Goal: Task Accomplishment & Management: Complete application form

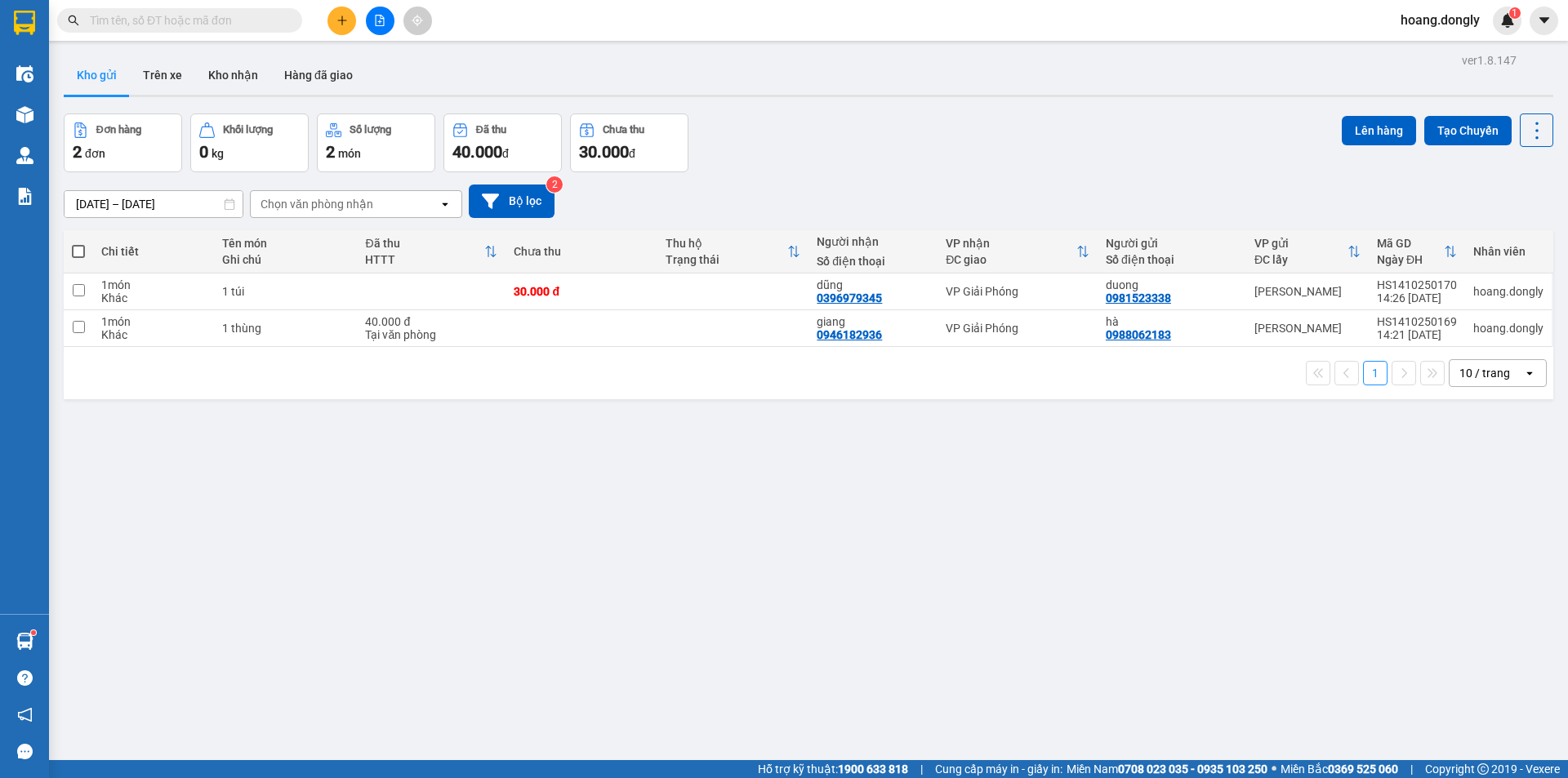
click at [344, 13] on button at bounding box center [342, 21] width 29 height 29
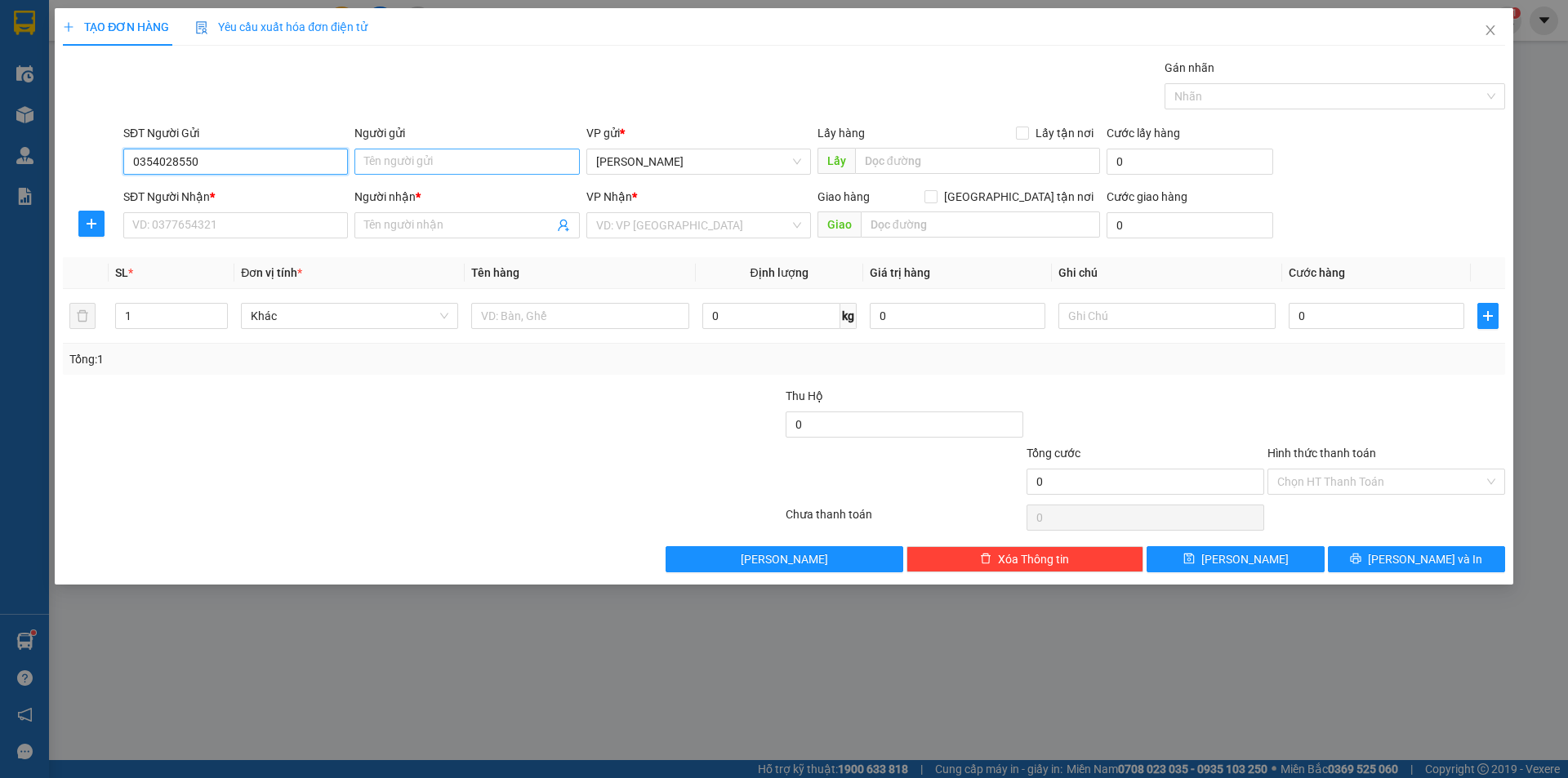
type input "0354028550"
click at [388, 163] on input "Người gửi" at bounding box center [467, 162] width 224 height 26
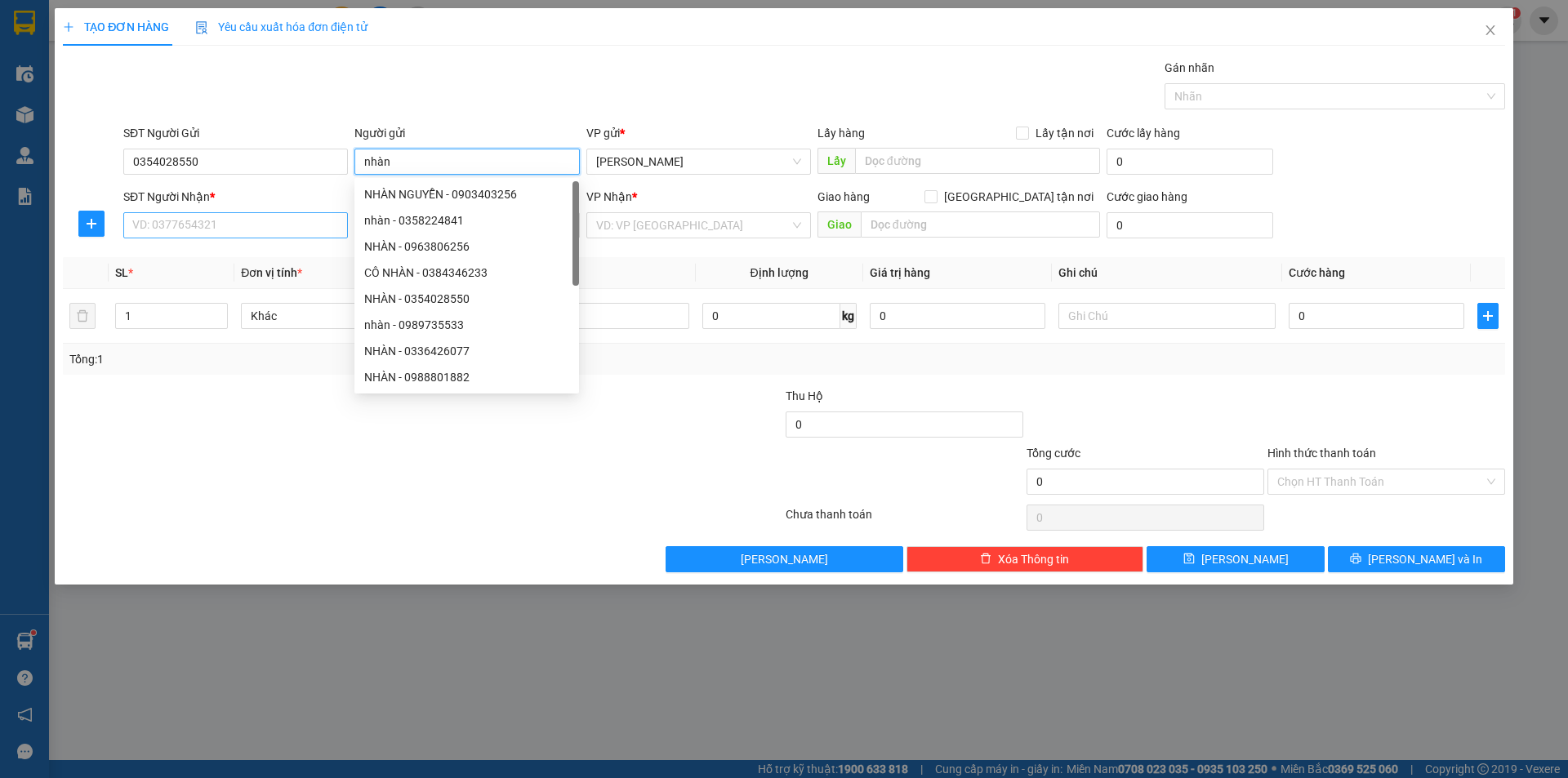
type input "nhàn"
click at [194, 223] on input "SĐT Người Nhận *" at bounding box center [236, 225] width 224 height 26
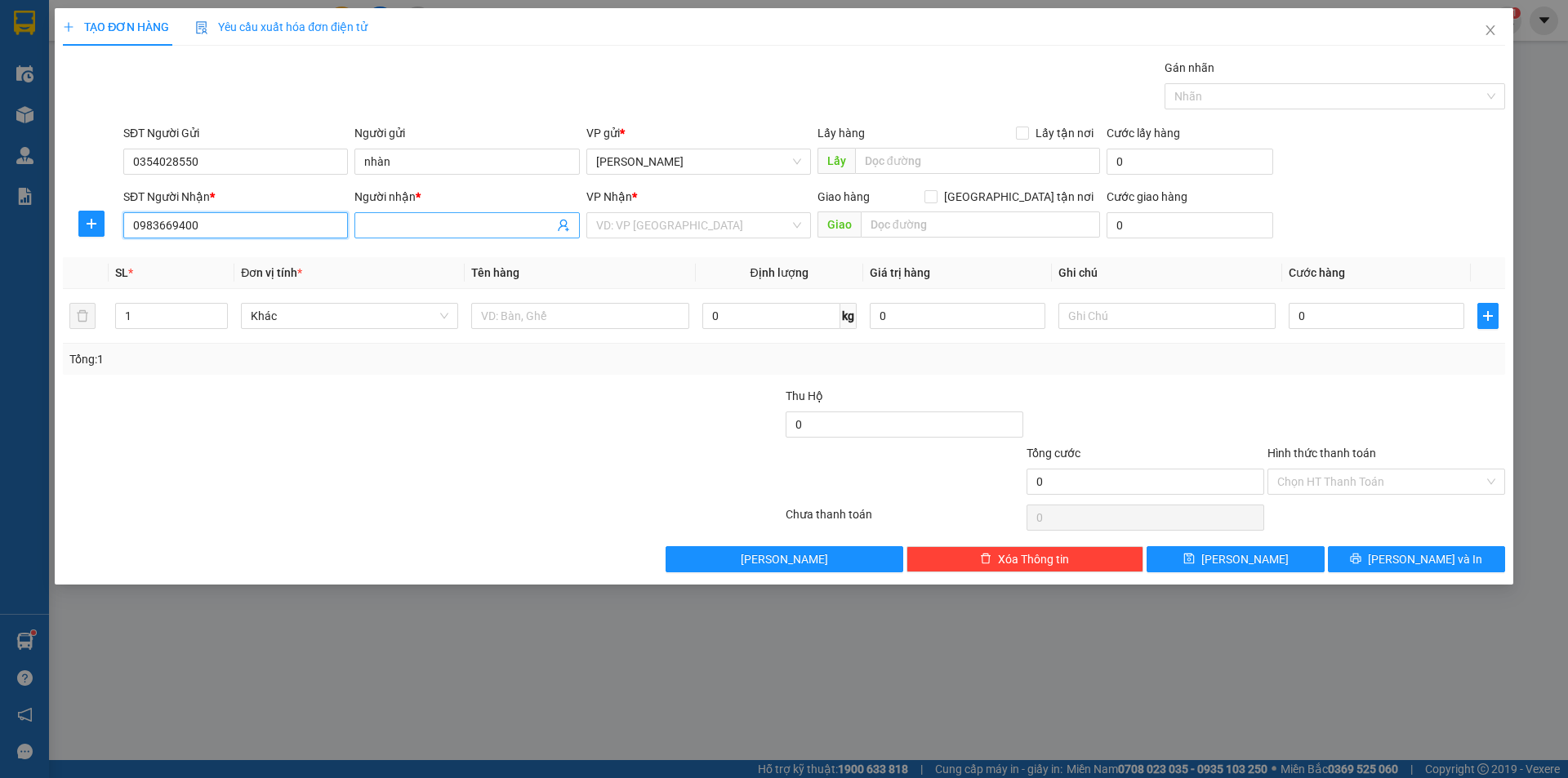
type input "0983669400"
click at [408, 230] on input "Người nhận *" at bounding box center [458, 225] width 189 height 18
type input "phường"
click at [669, 216] on input "search" at bounding box center [693, 225] width 194 height 24
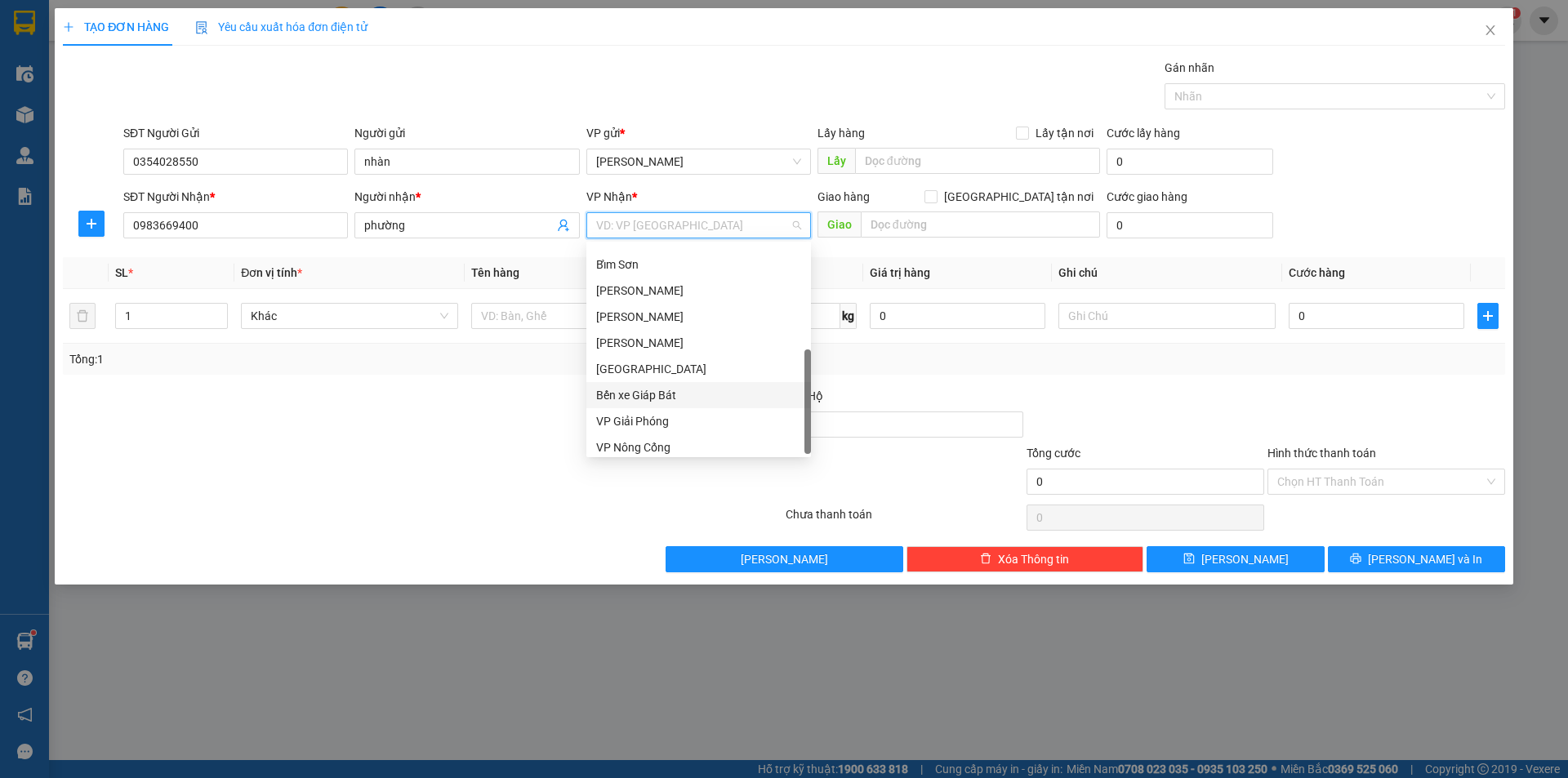
scroll to position [236, 0]
click at [641, 420] on div "VP Giải Phóng" at bounding box center [699, 415] width 205 height 18
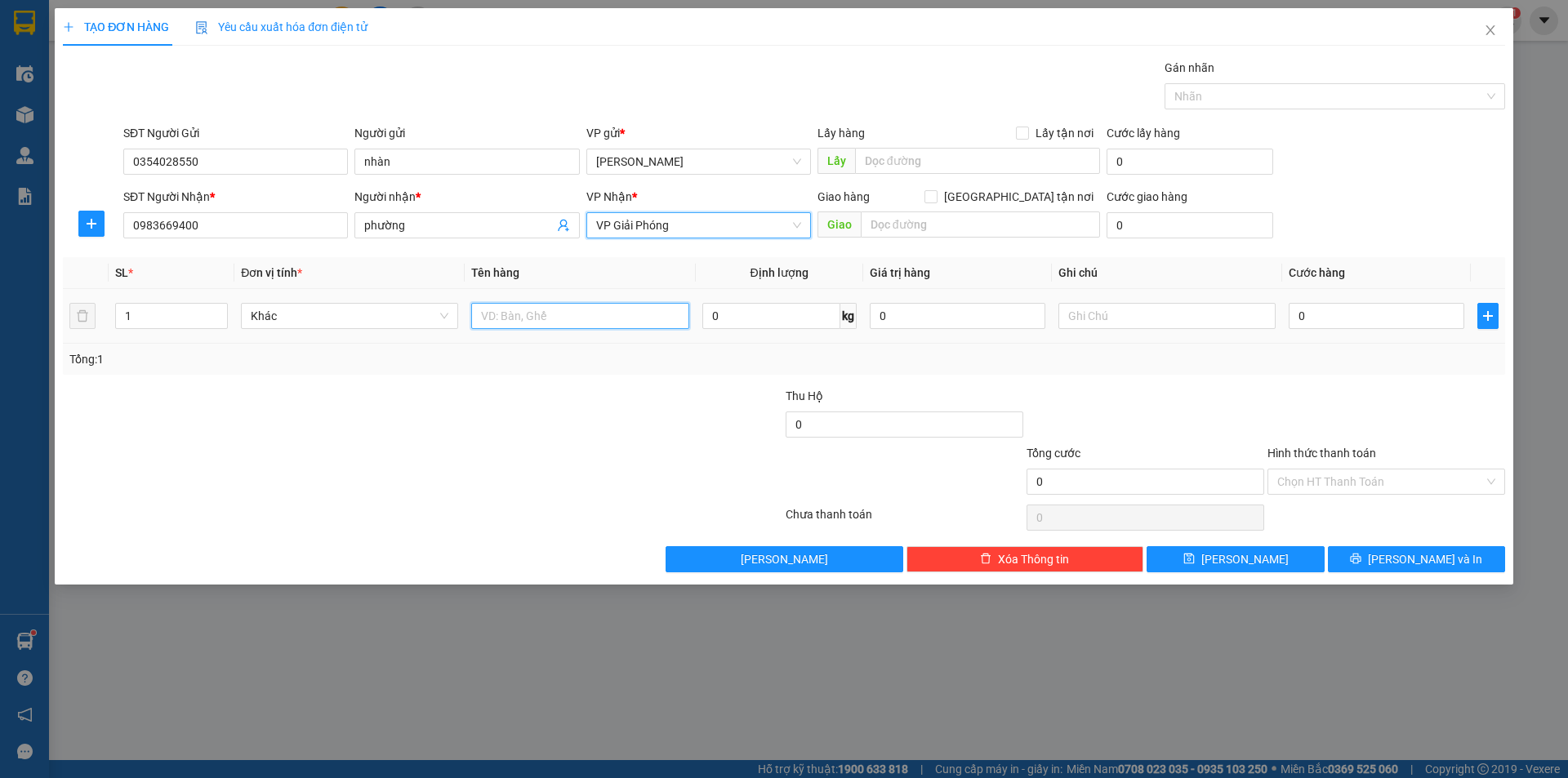
click at [530, 317] on input "text" at bounding box center [580, 316] width 217 height 26
type input "1 thùng xốp"
click at [1291, 307] on input "0" at bounding box center [1377, 316] width 176 height 26
click at [1292, 314] on input "0" at bounding box center [1377, 316] width 176 height 26
type input "50"
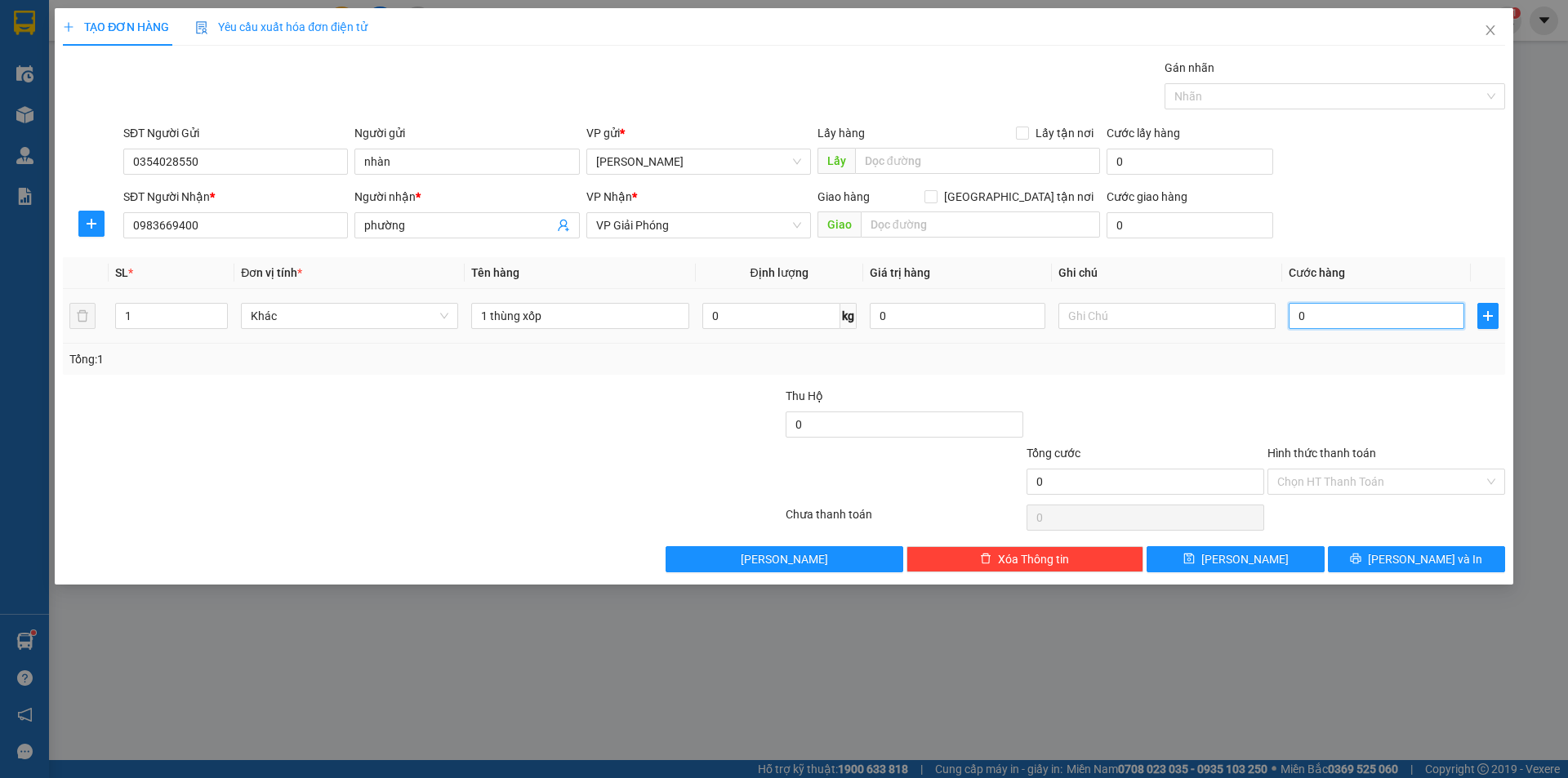
type input "50"
type input "50.000"
click at [1443, 389] on div at bounding box center [1385, 416] width 241 height 57
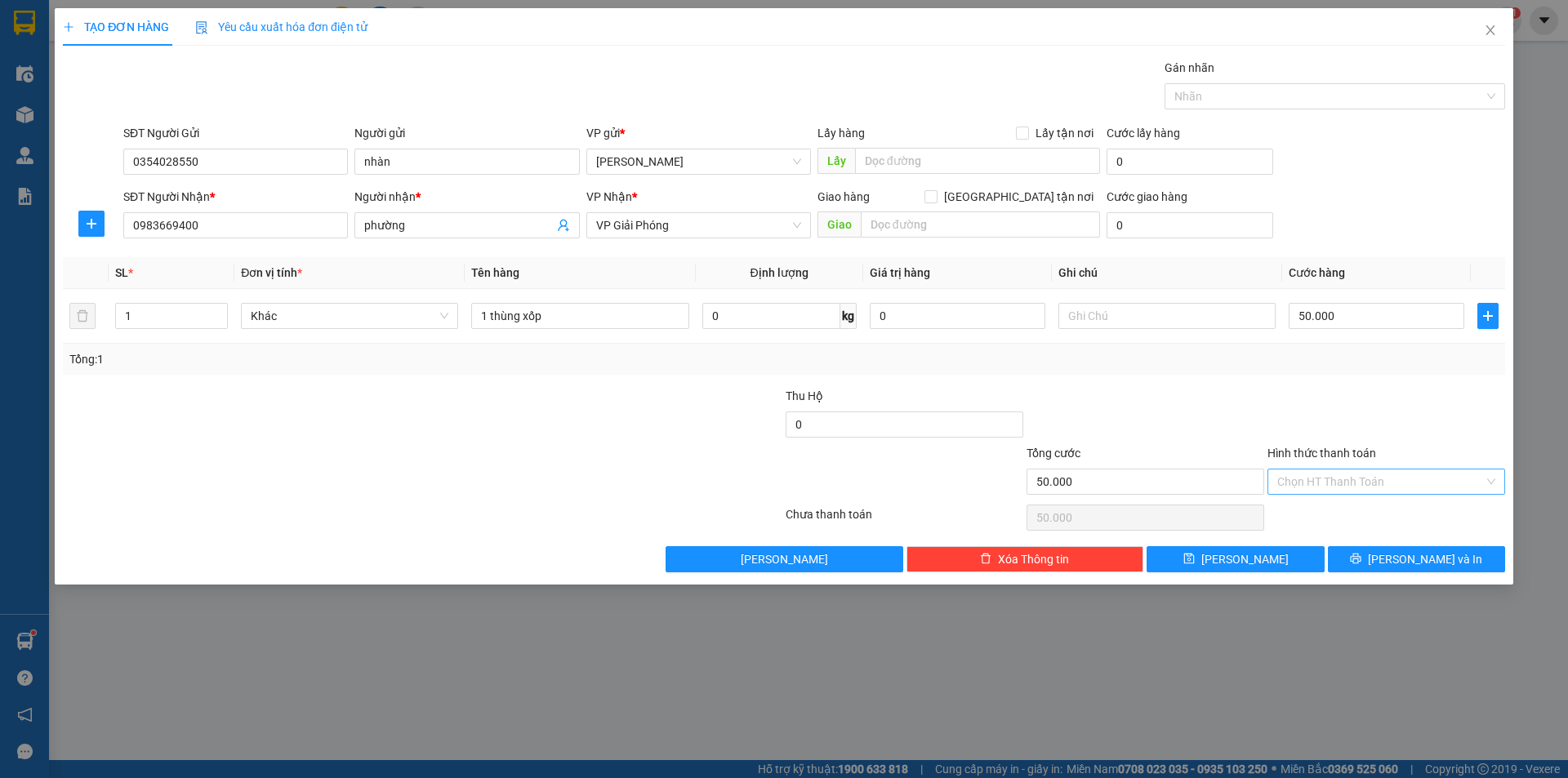
click at [1493, 479] on div "Chọn HT Thanh Toán" at bounding box center [1385, 482] width 237 height 26
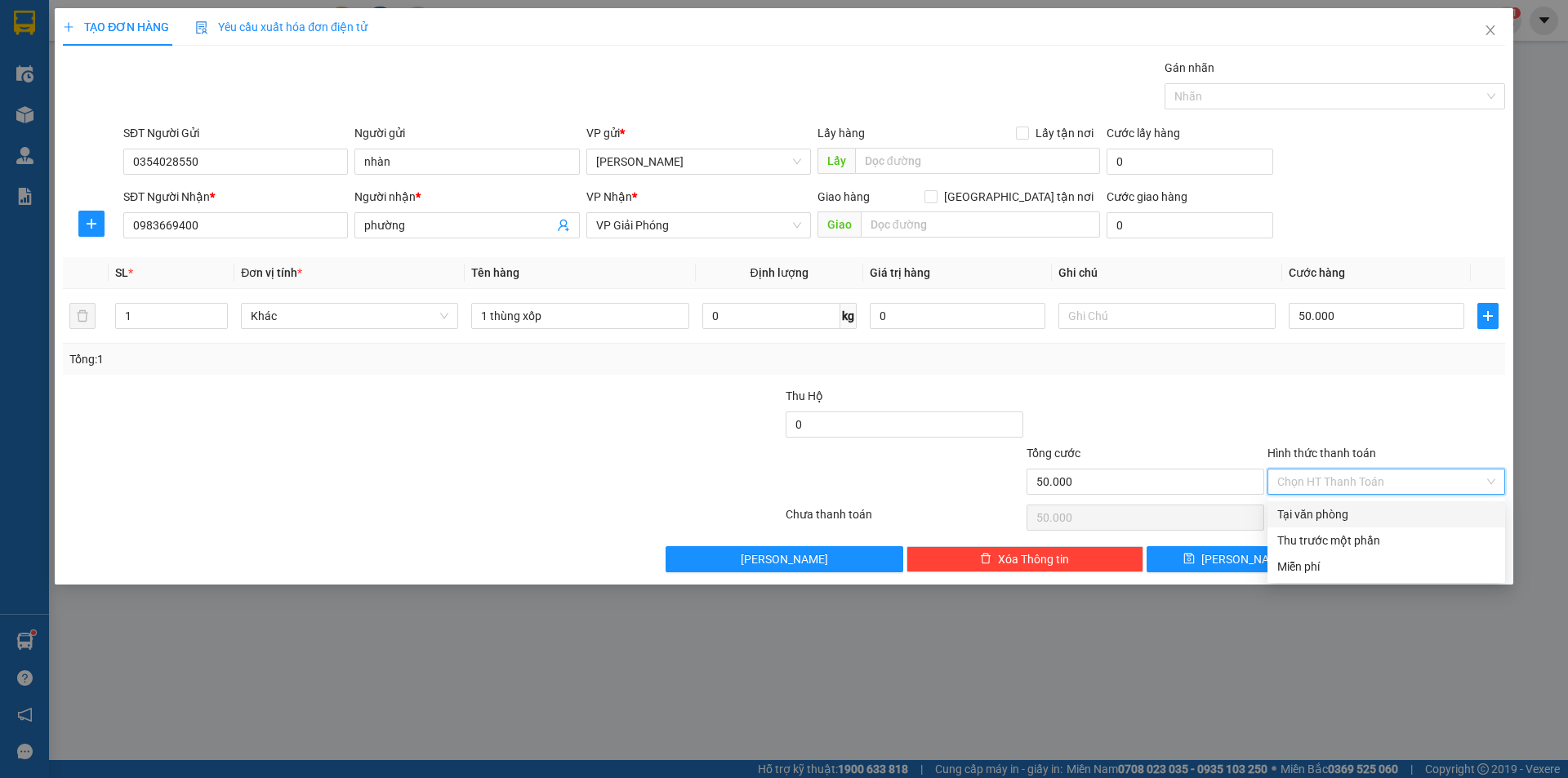
click at [1320, 514] on div "Tại văn phòng" at bounding box center [1385, 515] width 218 height 18
type input "0"
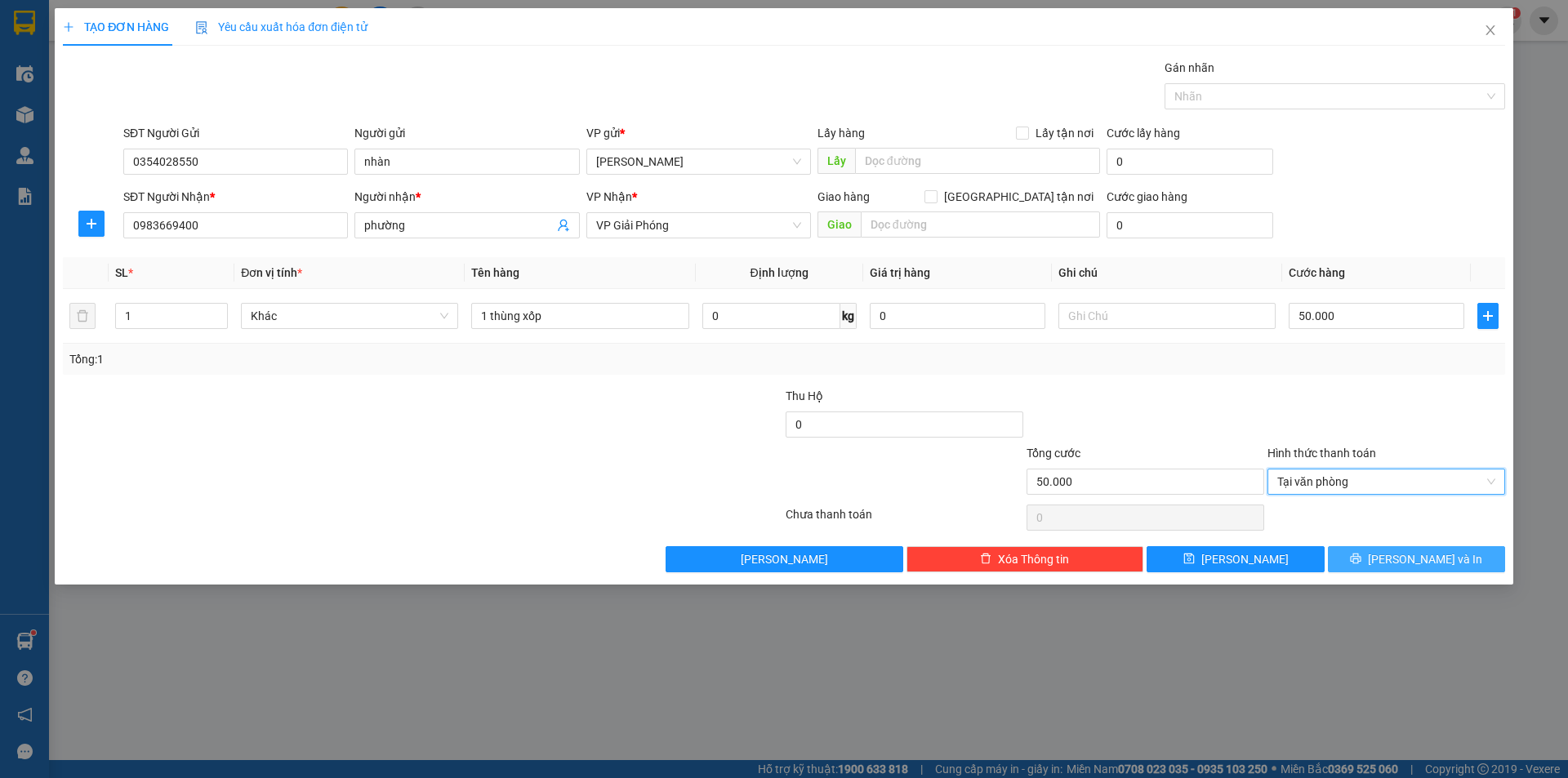
click at [1452, 564] on button "[PERSON_NAME] và In" at bounding box center [1417, 560] width 177 height 26
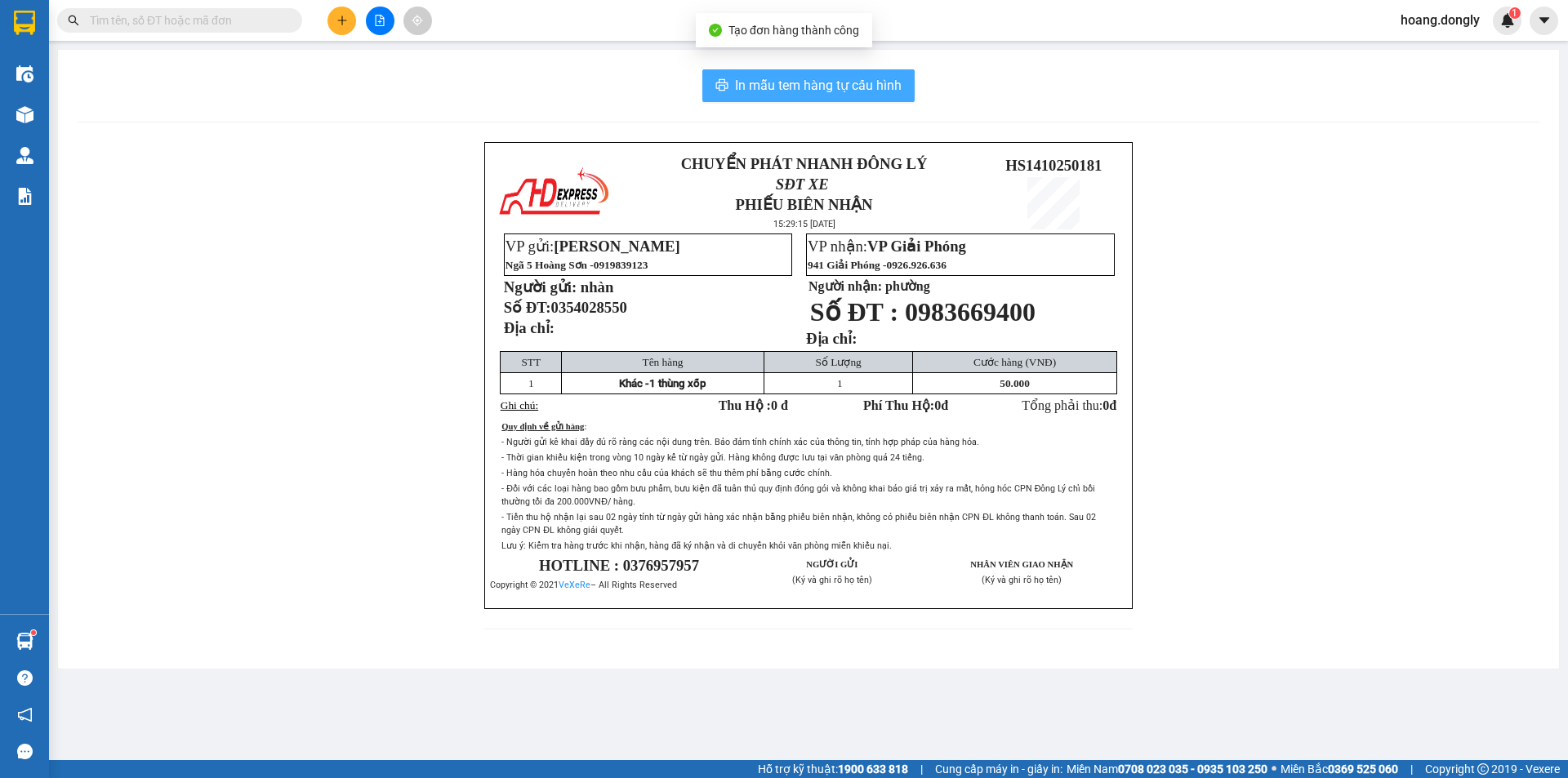
click at [839, 83] on span "In mẫu tem hàng tự cấu hình" at bounding box center [819, 84] width 167 height 20
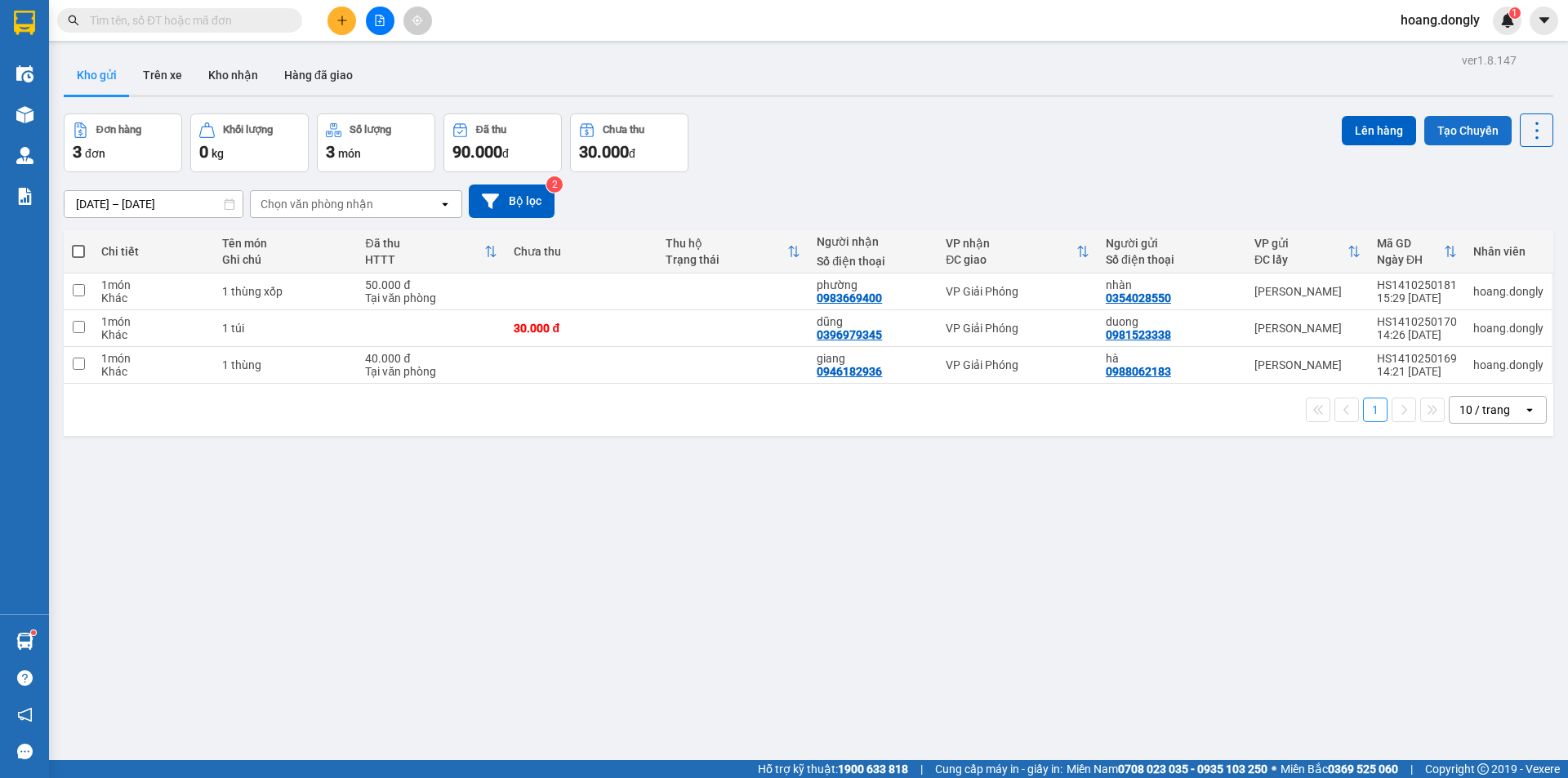
click at [1466, 129] on button "Tạo Chuyến" at bounding box center [1468, 130] width 88 height 30
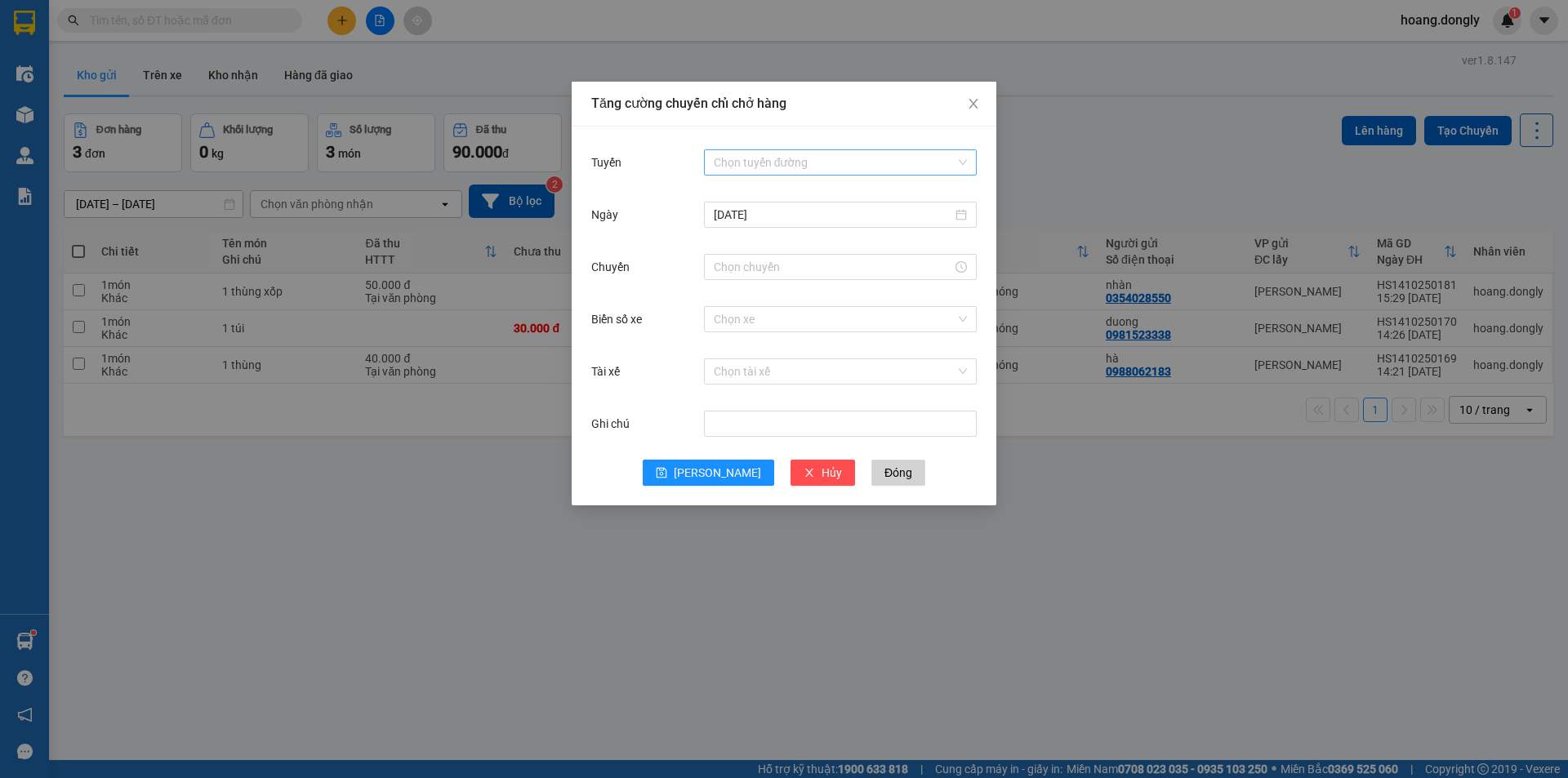
click at [903, 156] on input "Tuyến" at bounding box center [834, 163] width 242 height 24
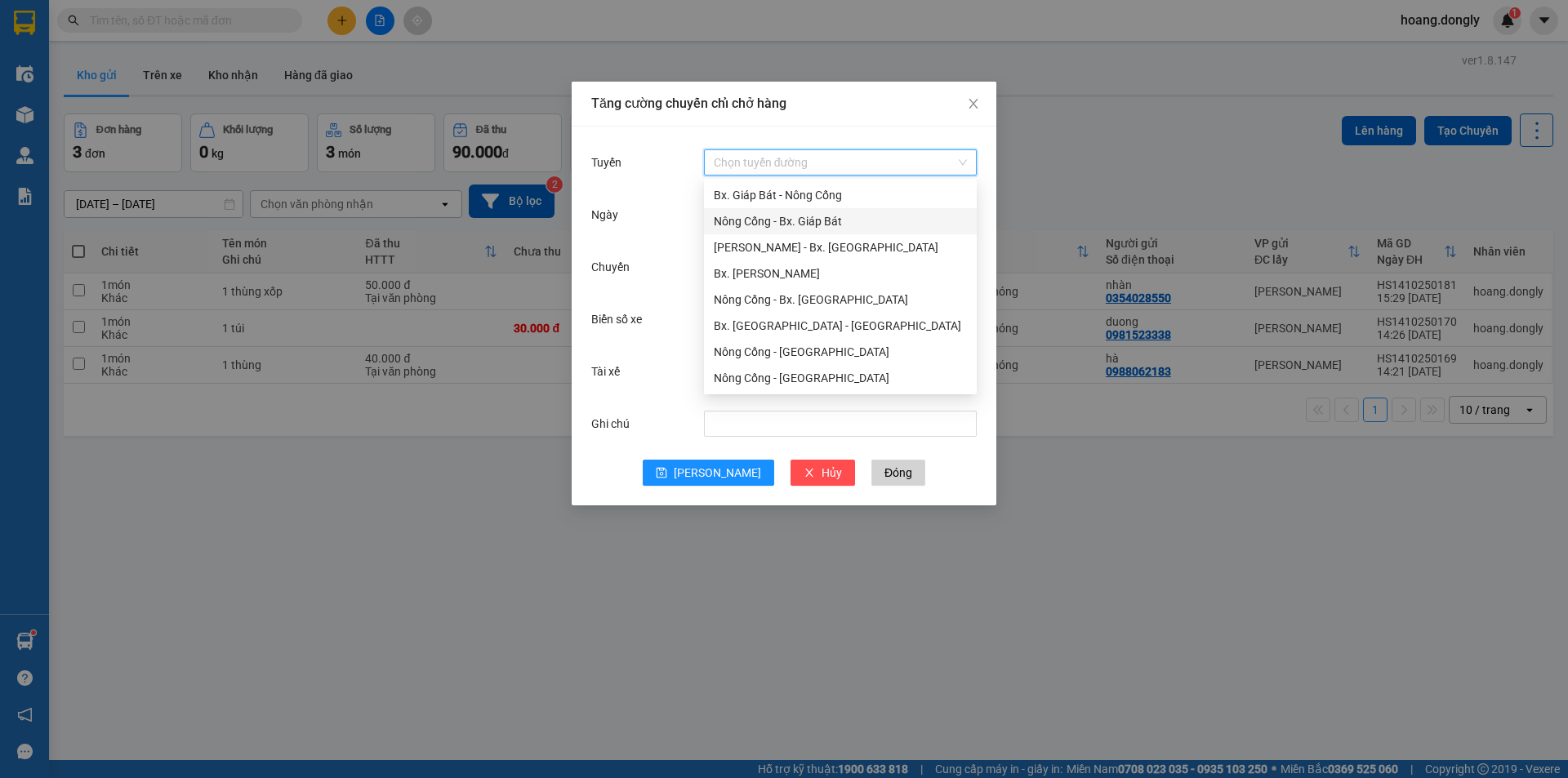
click at [815, 223] on div "Nông Cống - Bx. Giáp Bát" at bounding box center [840, 221] width 253 height 18
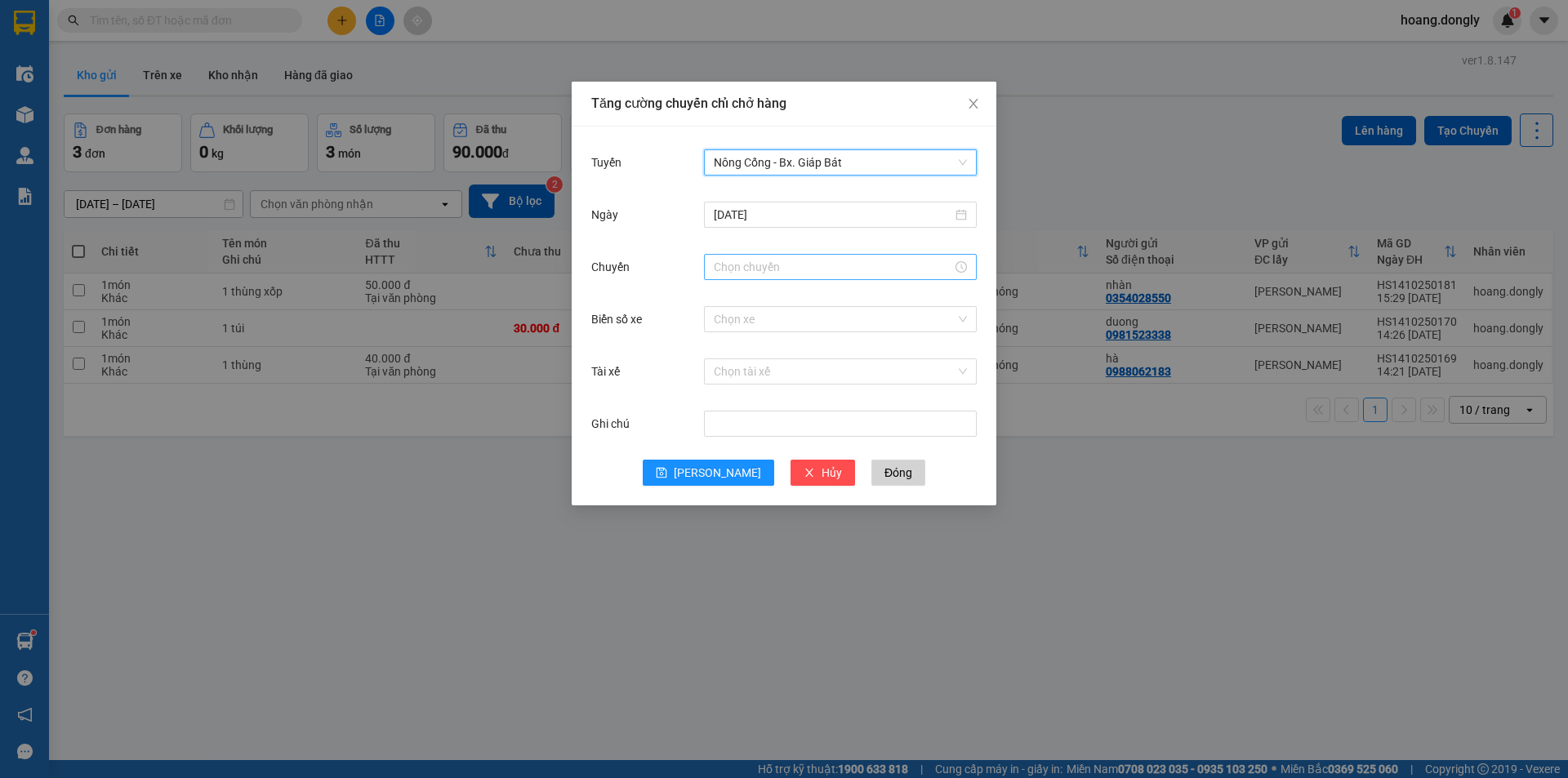
click at [763, 264] on input "Chuyến" at bounding box center [833, 267] width 238 height 18
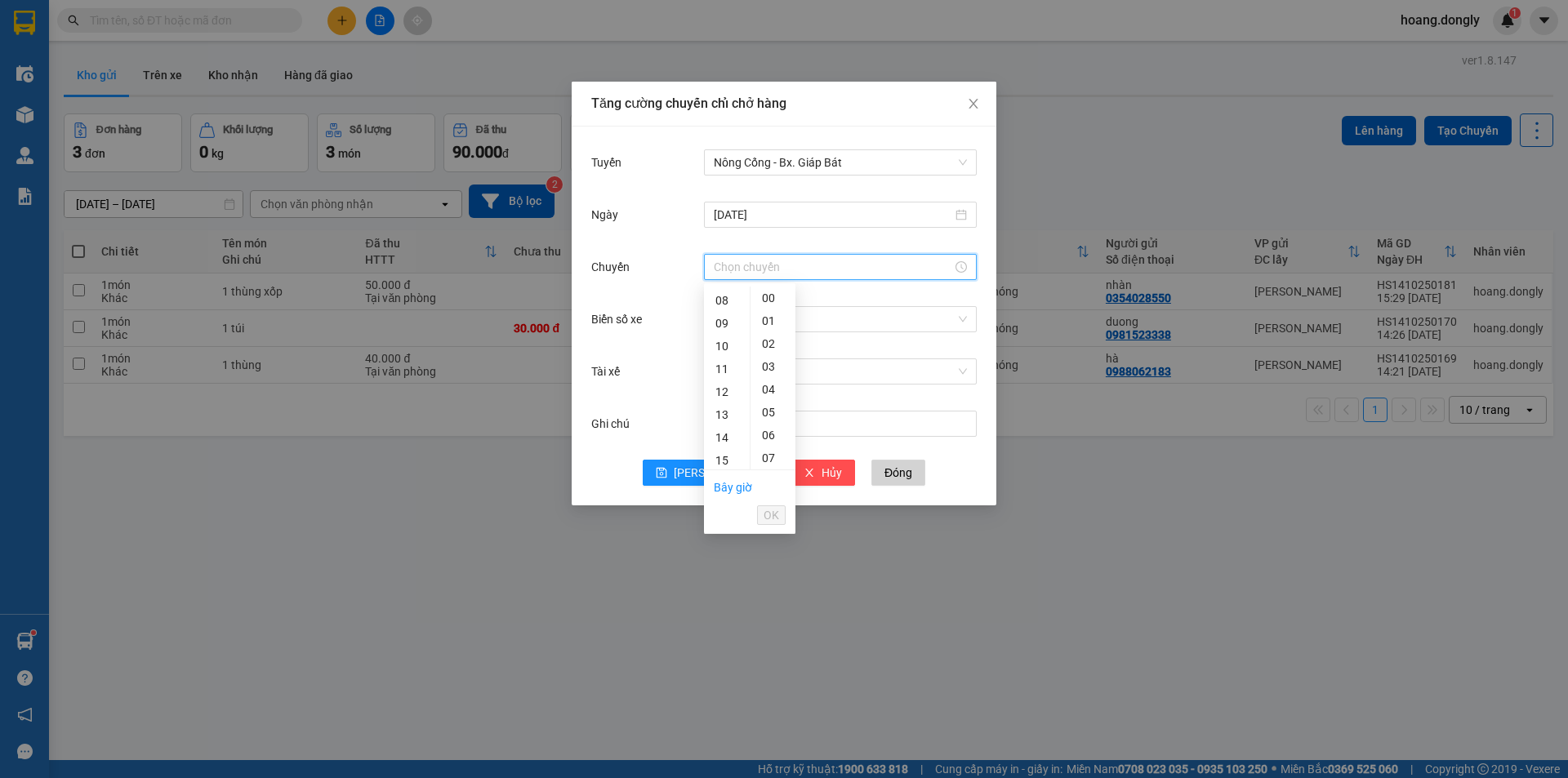
scroll to position [327, 0]
click at [726, 315] on div "15" at bounding box center [727, 315] width 46 height 23
click at [771, 391] on div "40" at bounding box center [773, 396] width 45 height 23
type input "15:40"
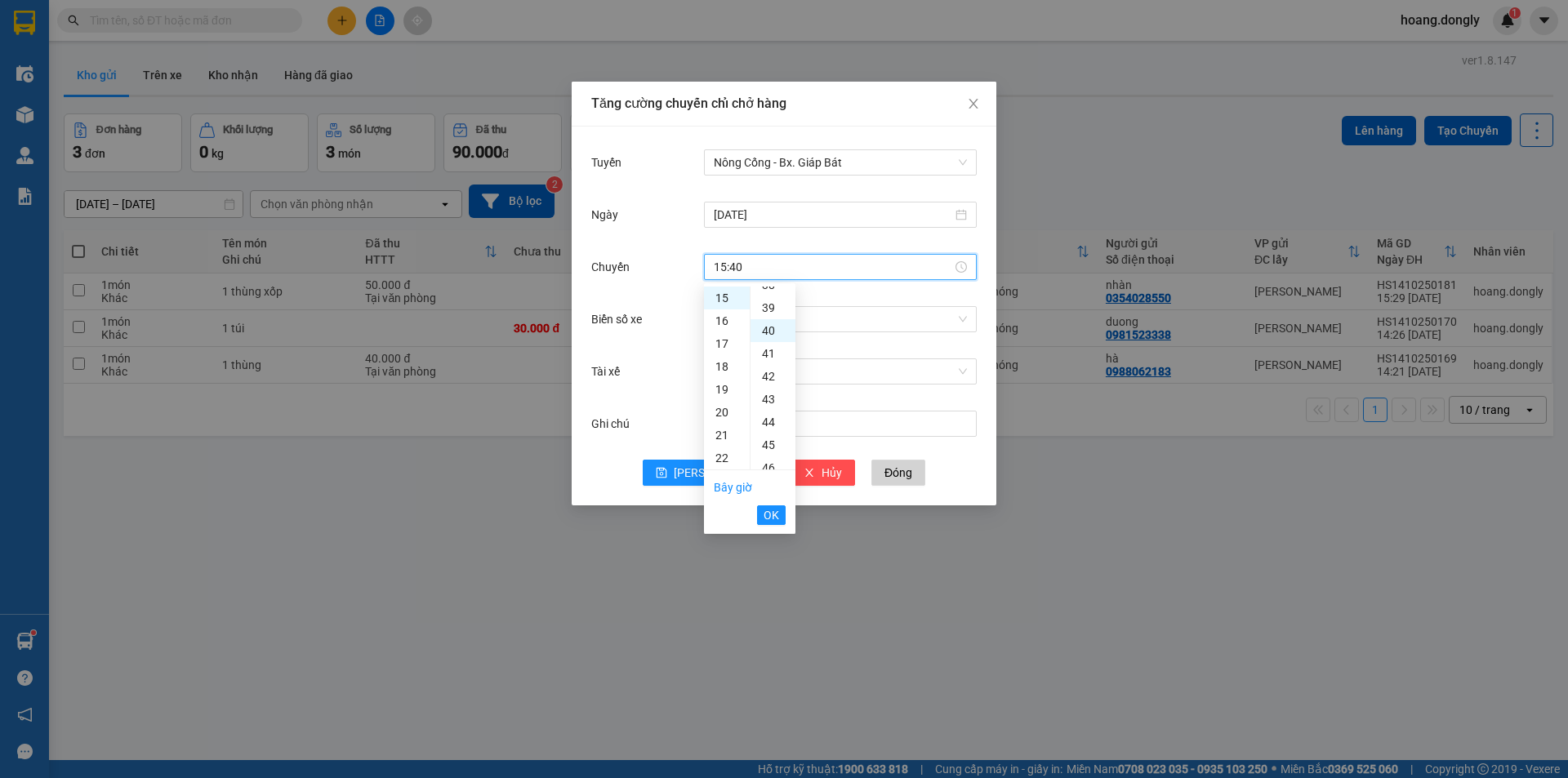
scroll to position [914, 0]
click at [771, 519] on span "OK" at bounding box center [771, 515] width 16 height 18
click at [734, 316] on input "Biển số xe" at bounding box center [834, 319] width 242 height 24
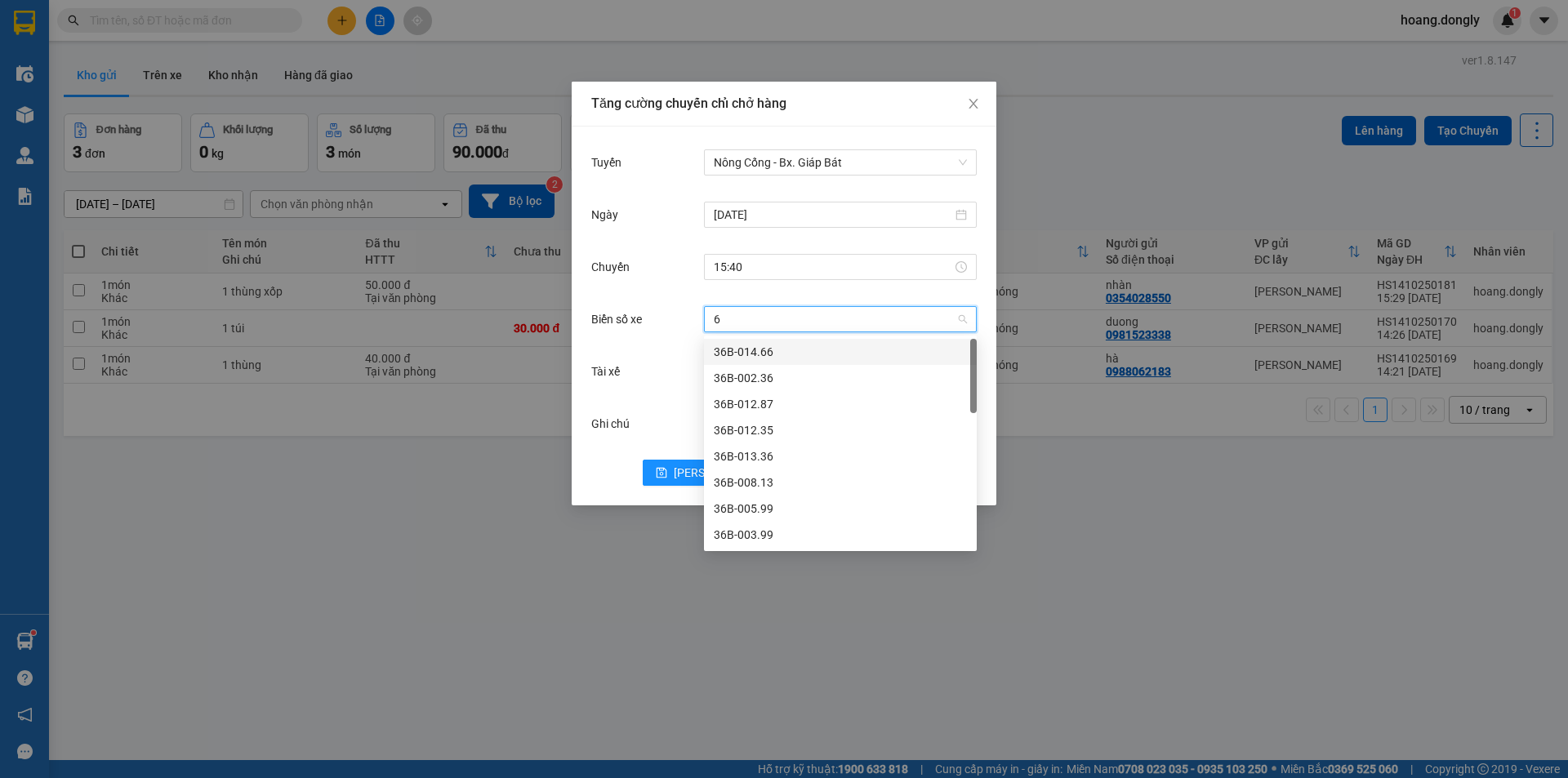
type input "63"
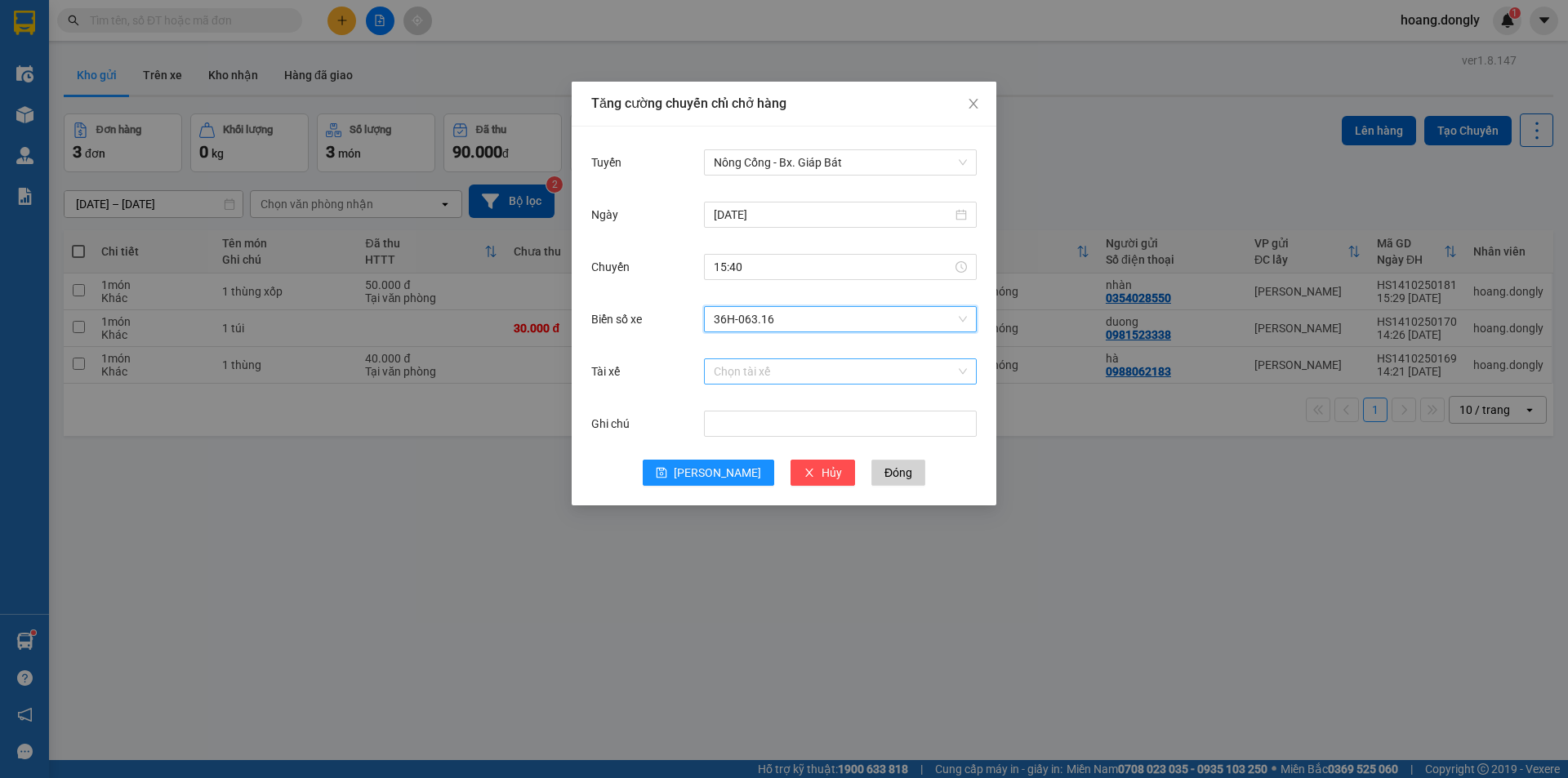
click at [728, 367] on input "Tài xế" at bounding box center [834, 371] width 242 height 24
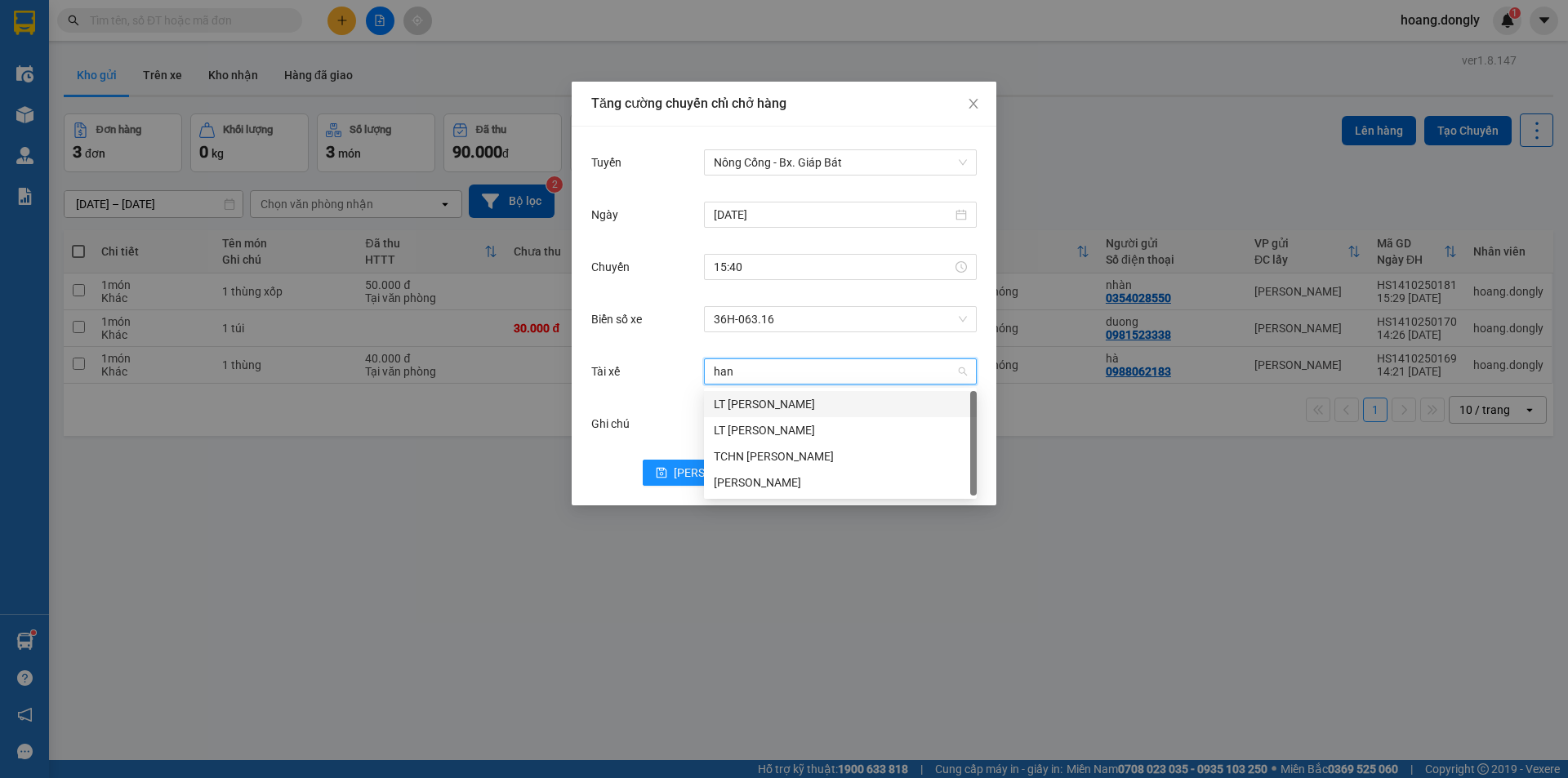
type input "hanh"
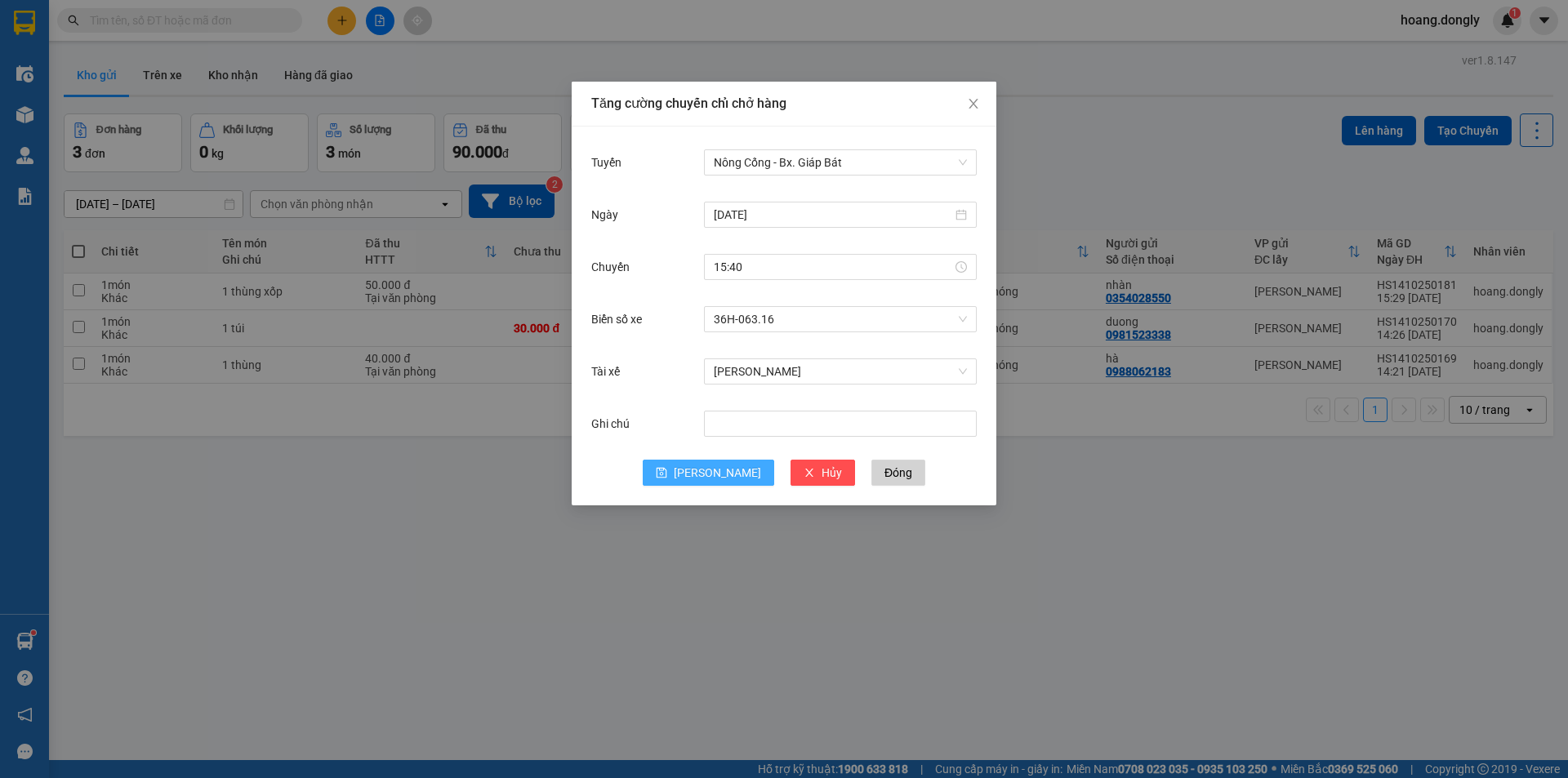
click at [668, 469] on icon "save" at bounding box center [661, 472] width 11 height 11
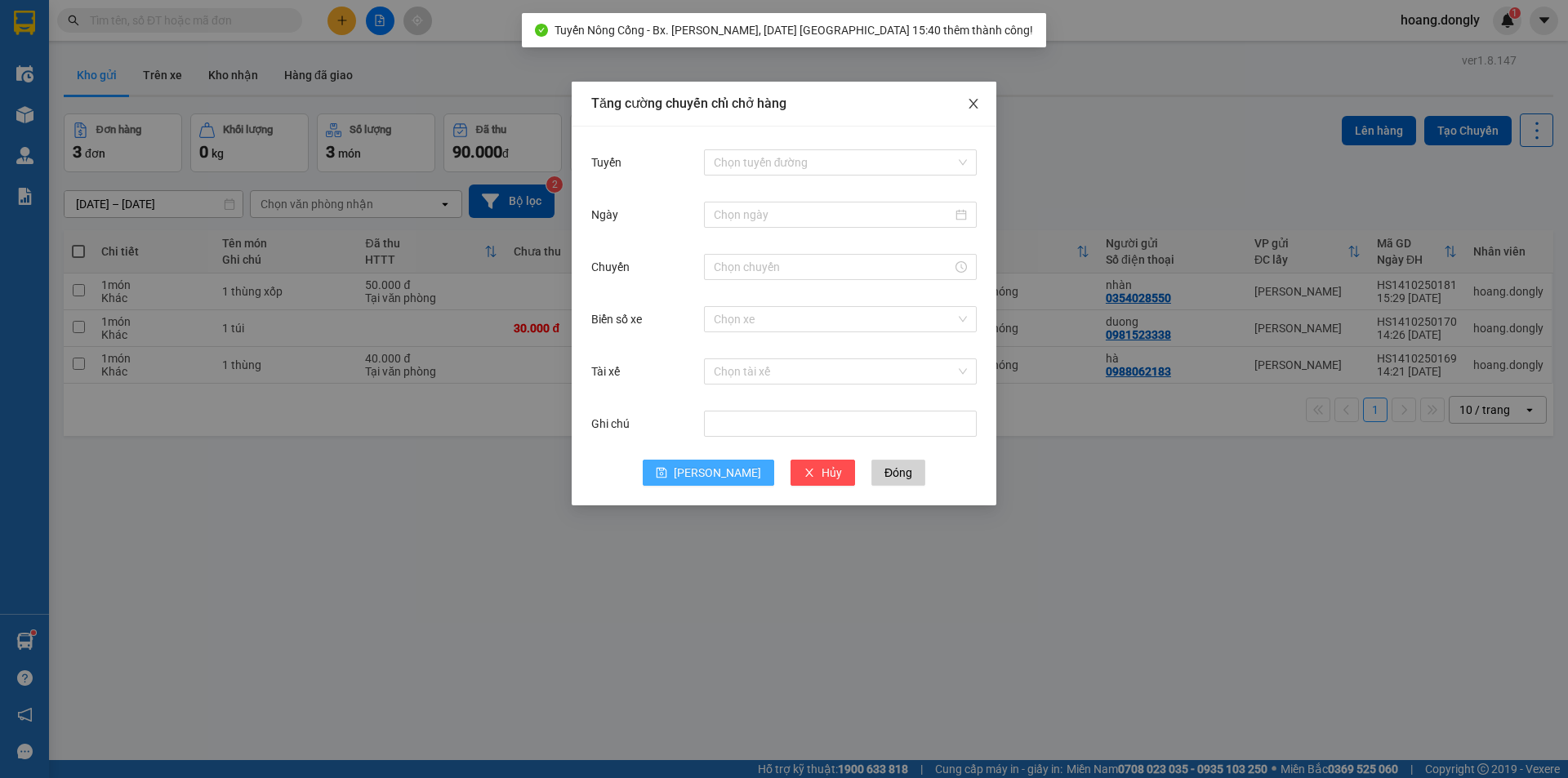
click at [973, 110] on icon "close" at bounding box center [973, 103] width 13 height 13
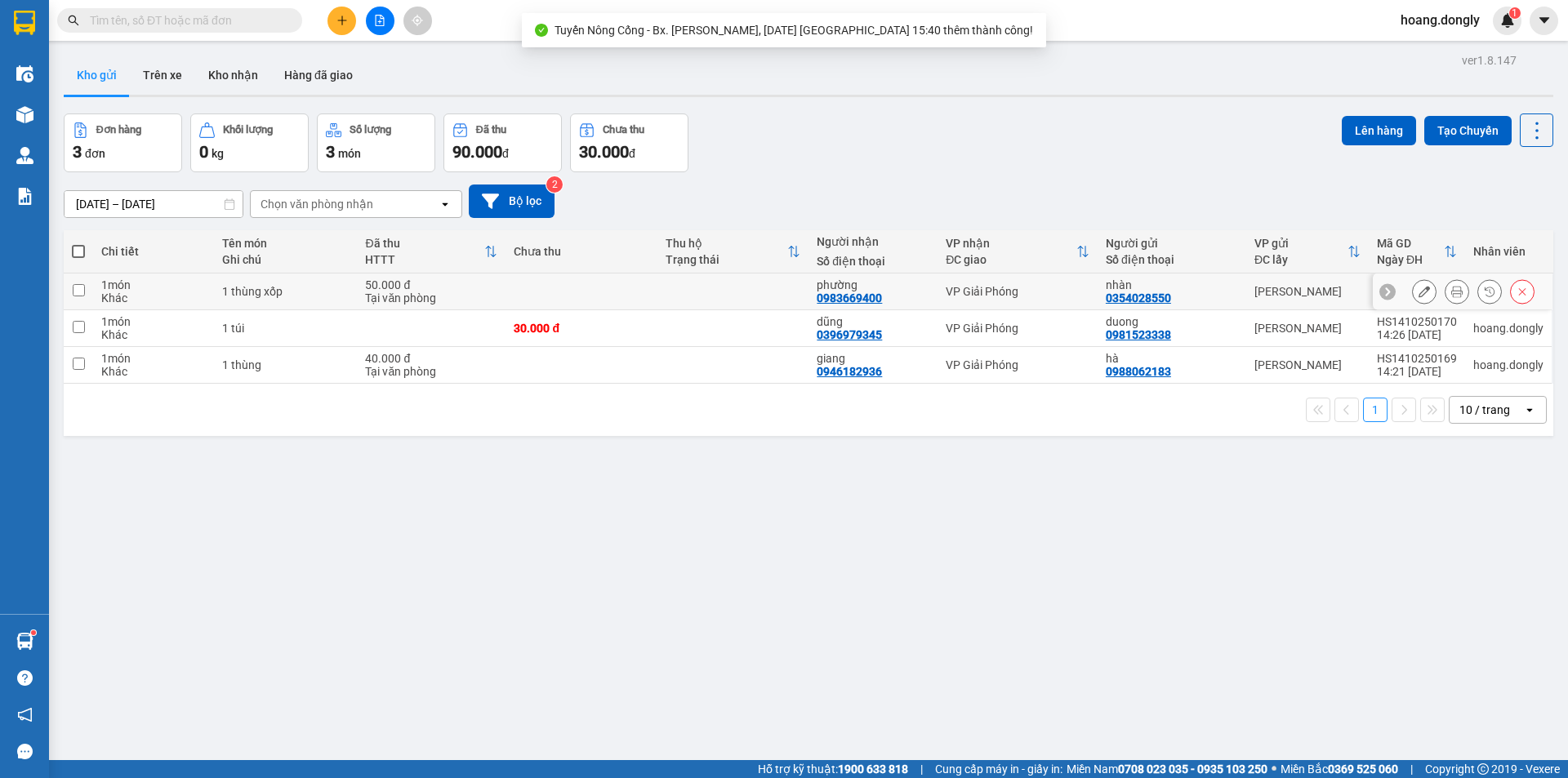
click at [361, 289] on td "50.000 đ Tại văn phòng" at bounding box center [431, 292] width 149 height 37
checkbox input "true"
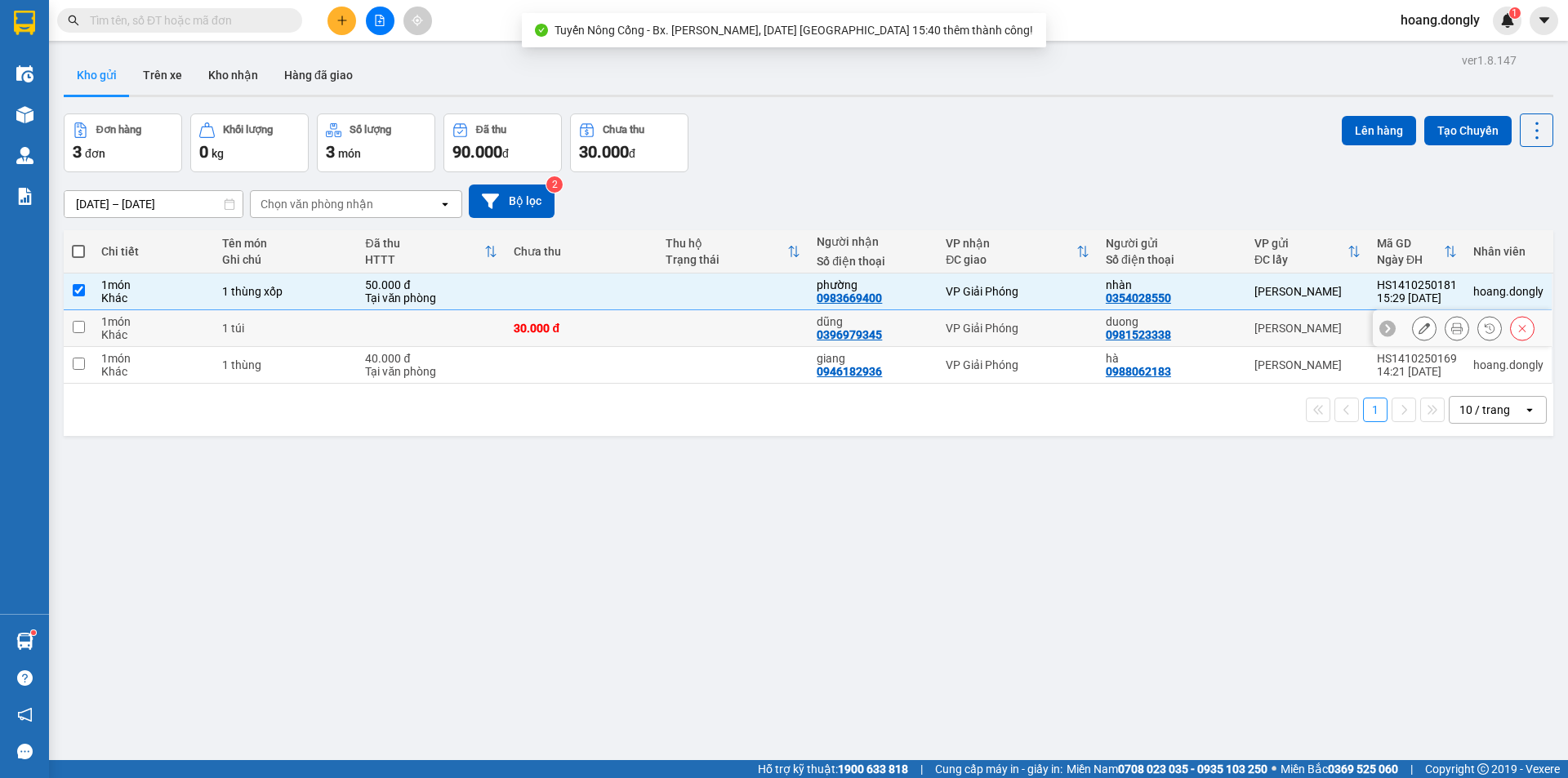
click at [334, 334] on div "1 túi" at bounding box center [286, 328] width 127 height 13
checkbox input "true"
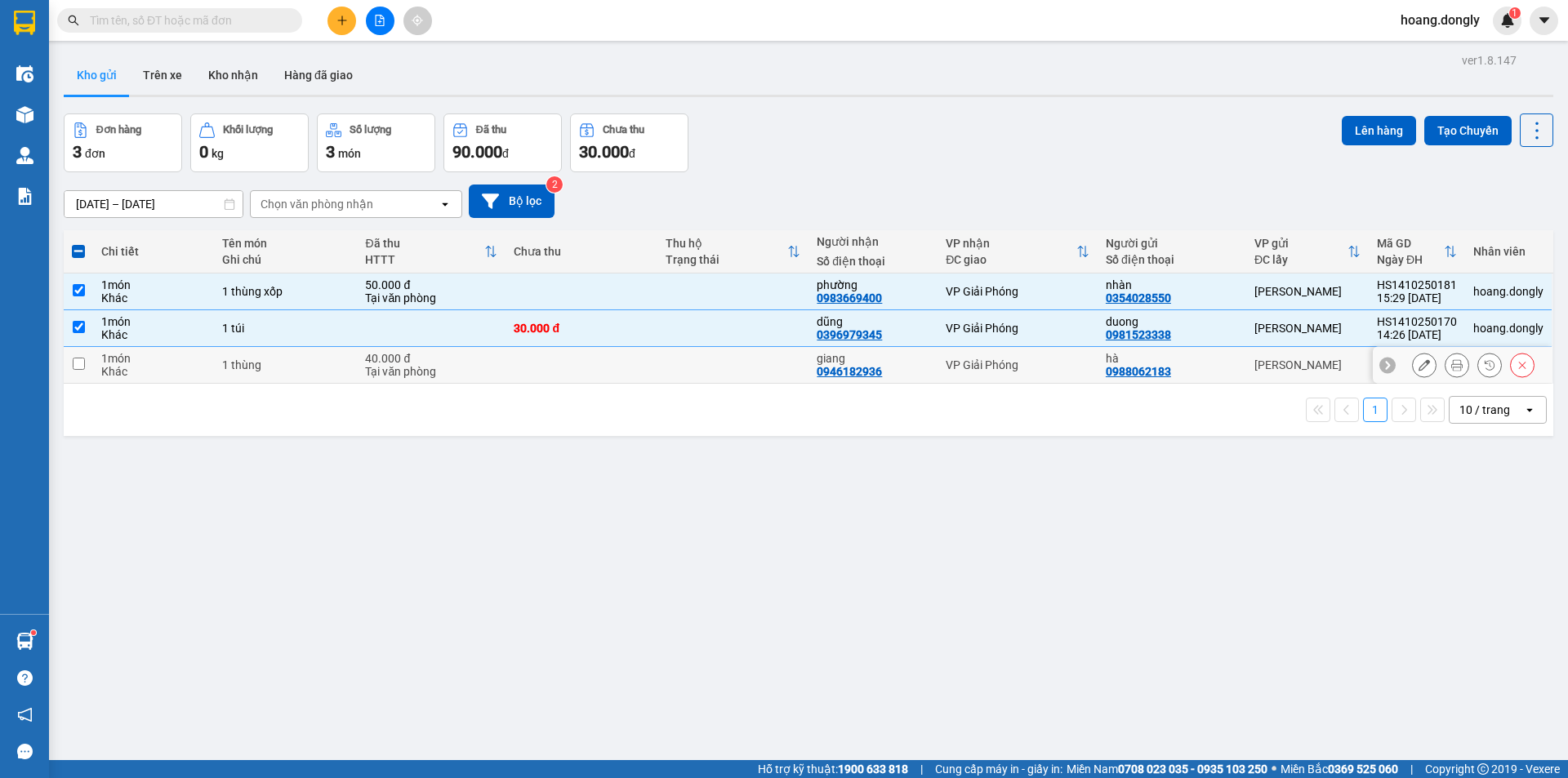
click at [326, 371] on div "1 thùng" at bounding box center [286, 364] width 127 height 13
checkbox input "true"
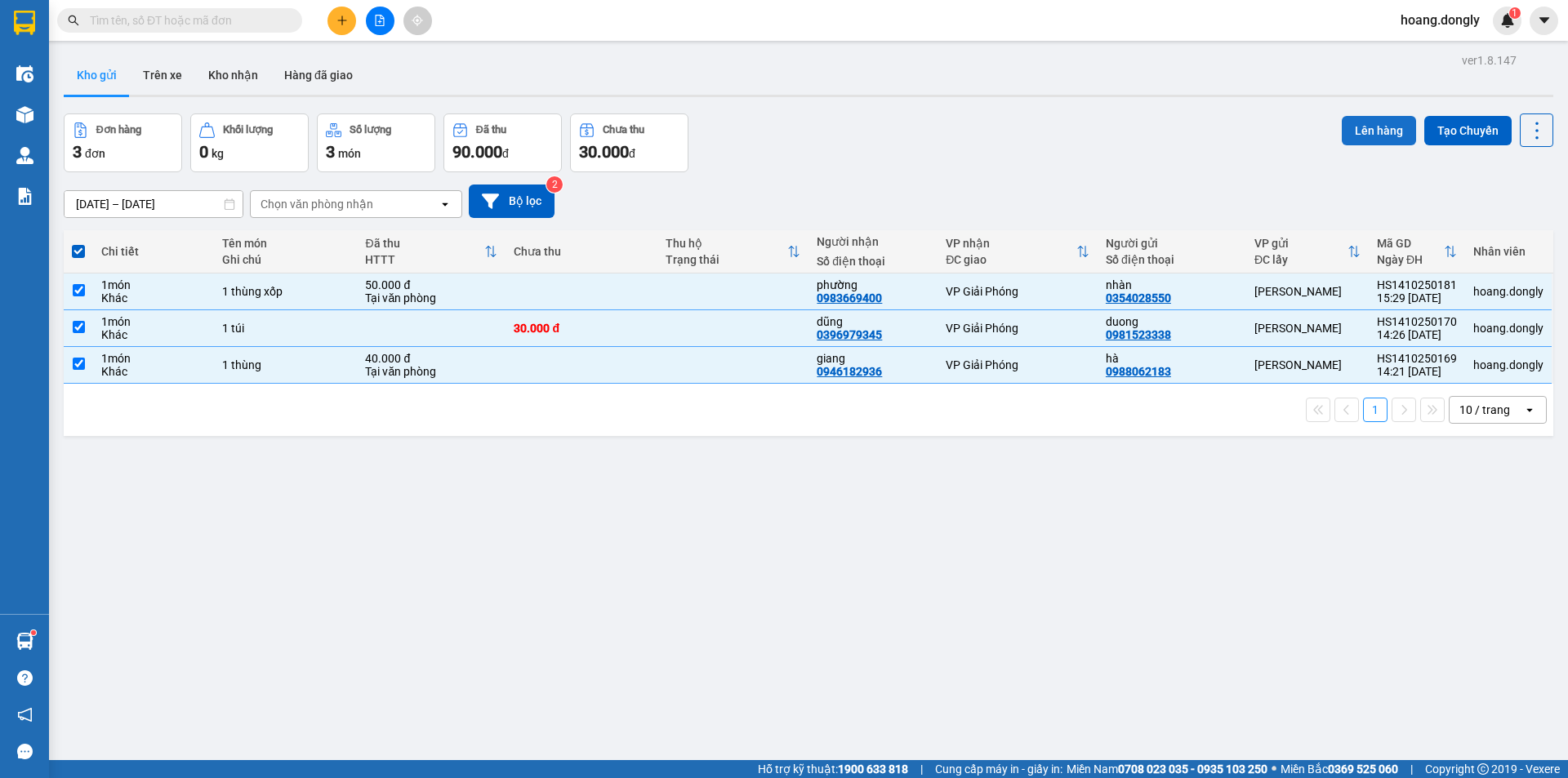
click at [1373, 130] on button "Lên hàng" at bounding box center [1379, 130] width 74 height 30
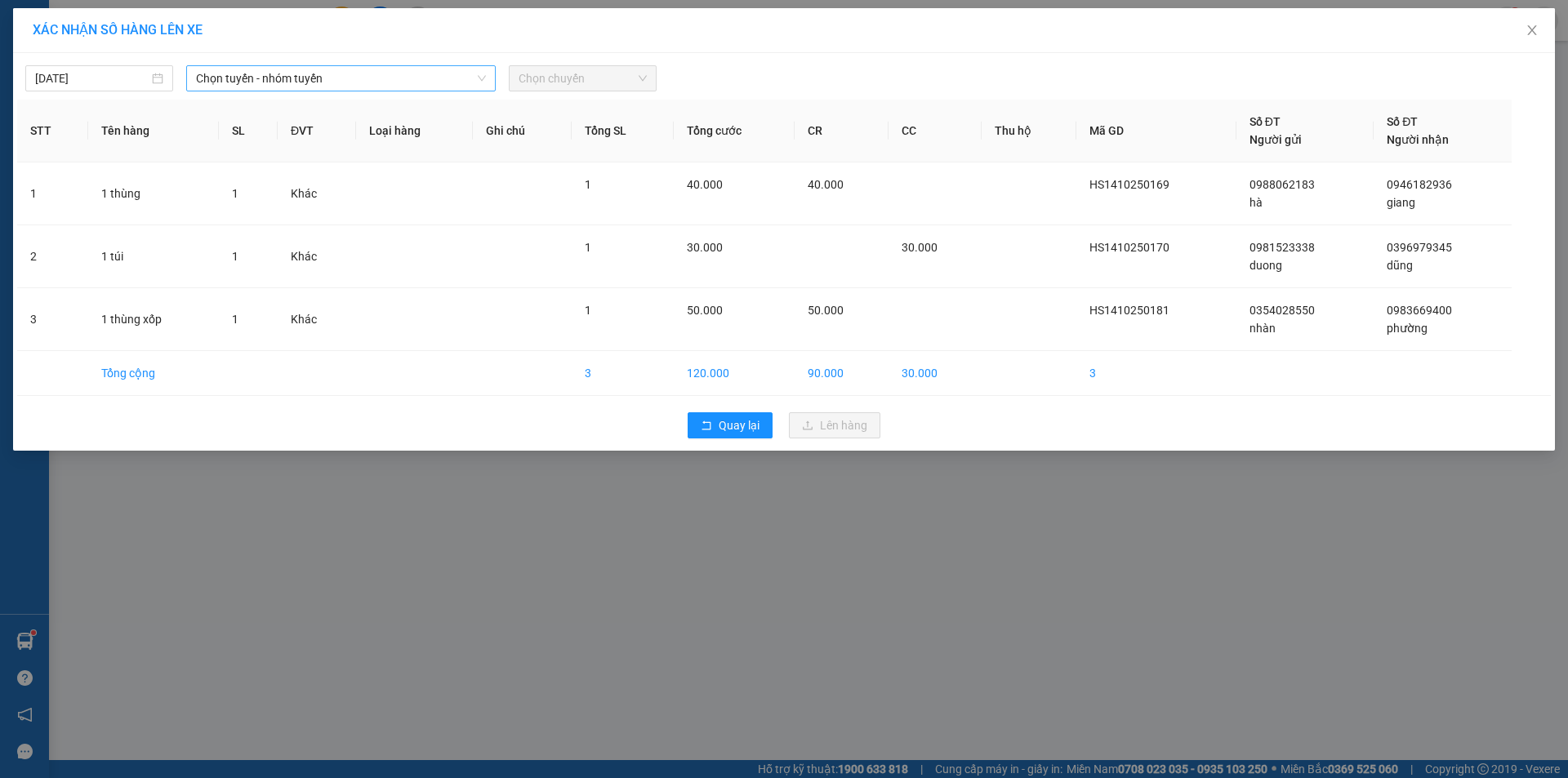
click at [341, 78] on span "Chọn tuyến - nhóm tuyến" at bounding box center [341, 78] width 290 height 24
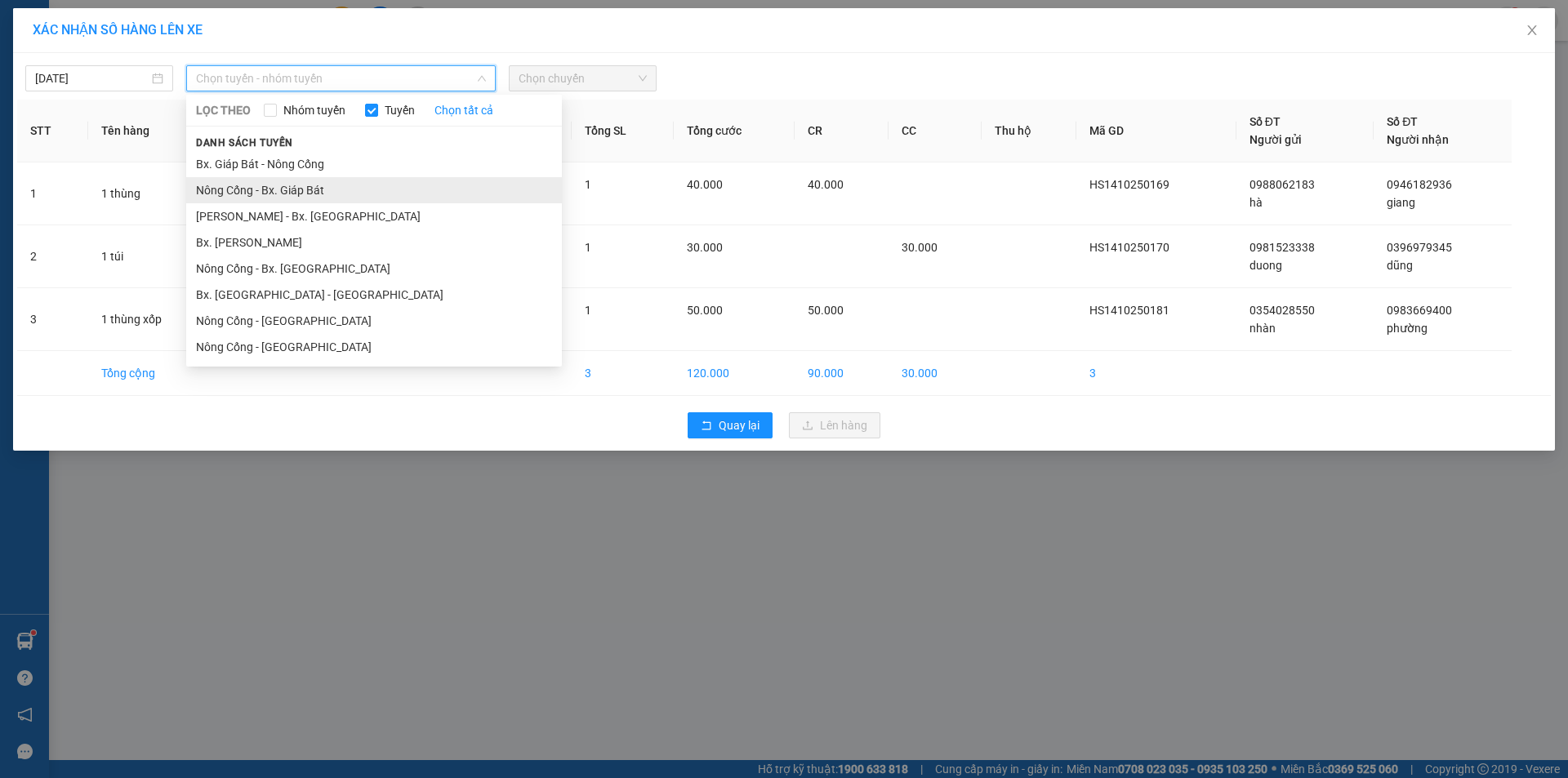
click at [315, 188] on li "Nông Cống - Bx. Giáp Bát" at bounding box center [374, 190] width 375 height 26
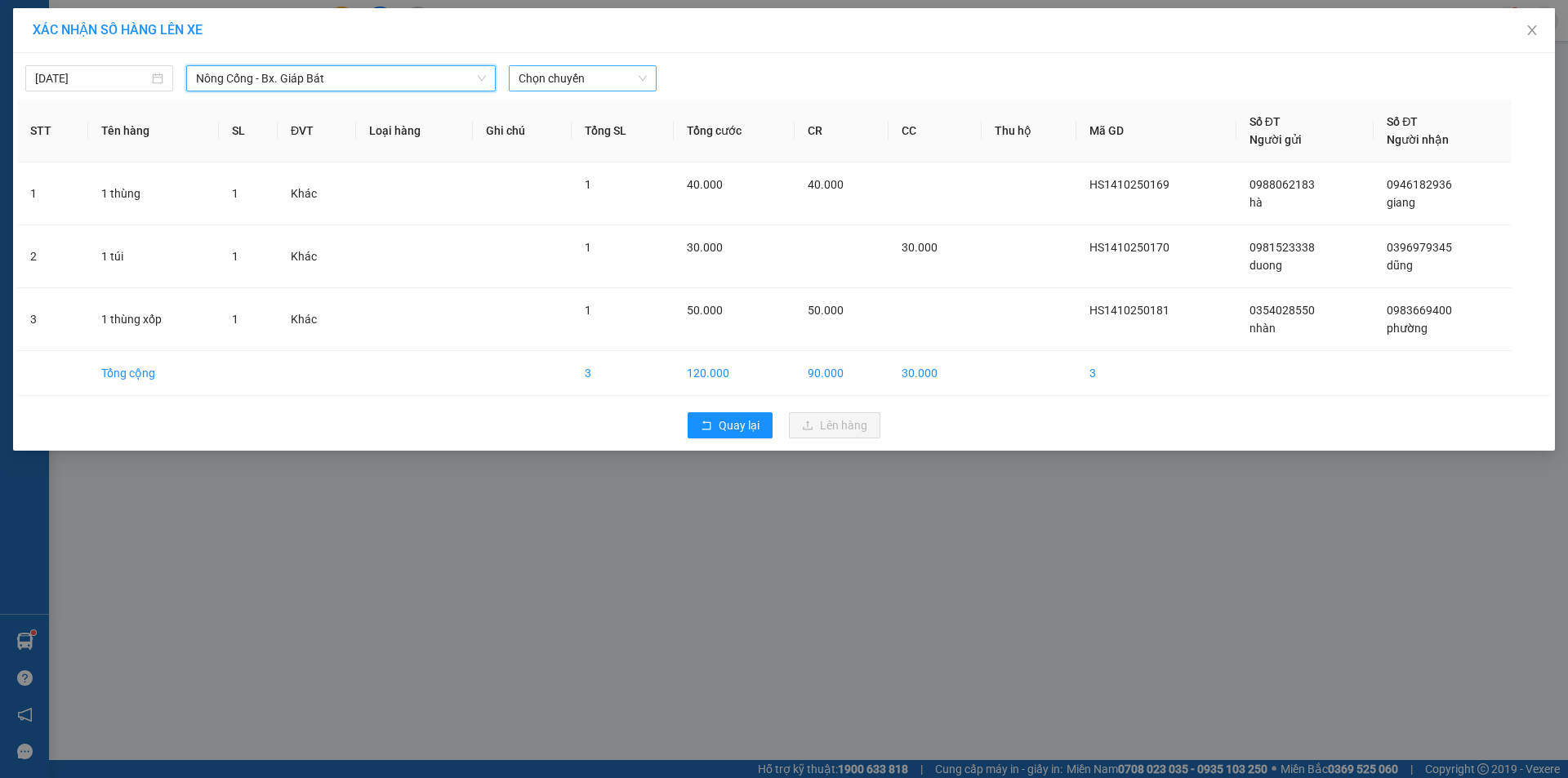
click at [611, 77] on span "Chọn chuyến" at bounding box center [583, 78] width 129 height 24
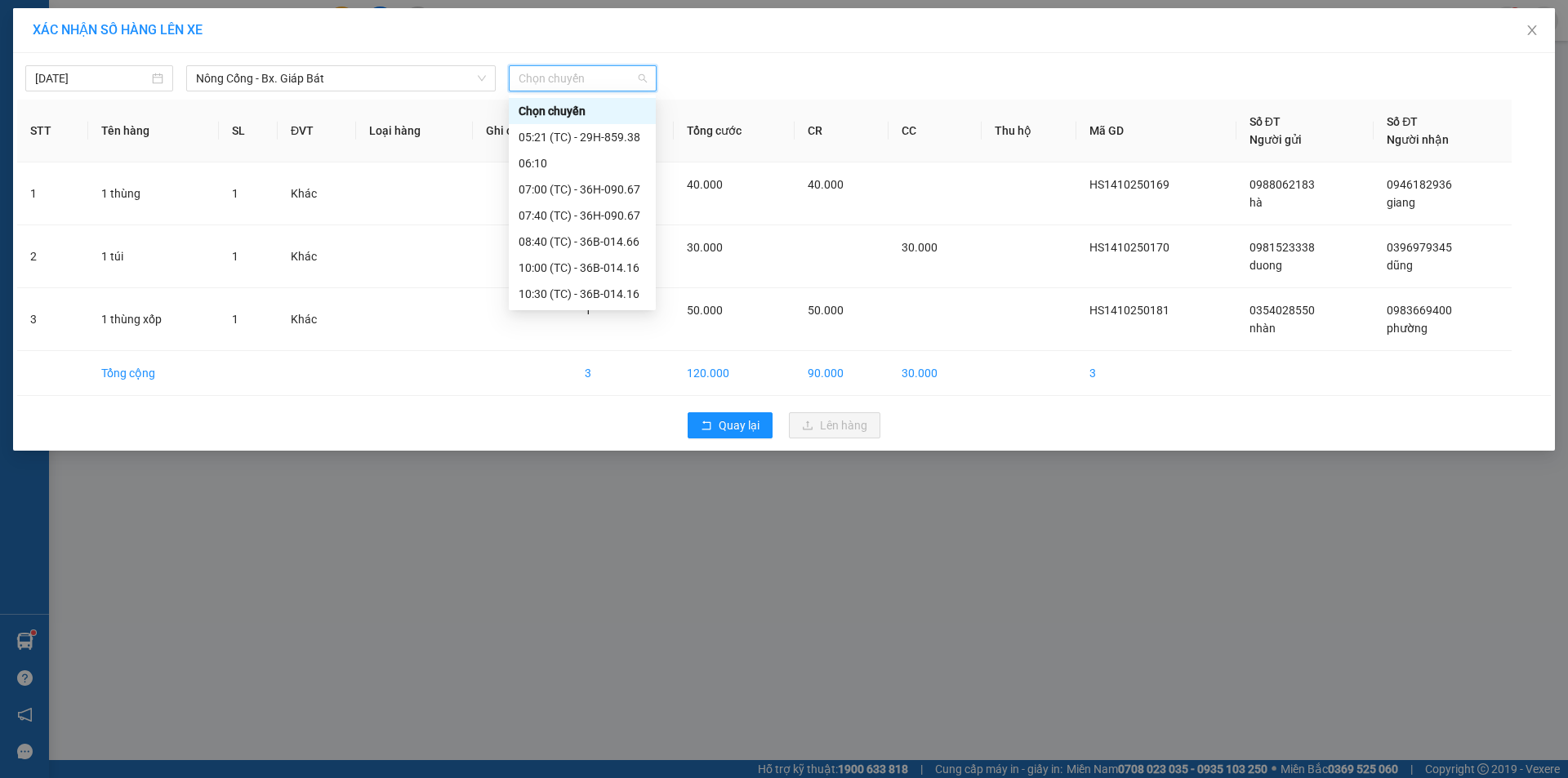
scroll to position [104, 0]
click at [579, 290] on div "15:40 (TC) - 36H-063.16" at bounding box center [582, 294] width 128 height 18
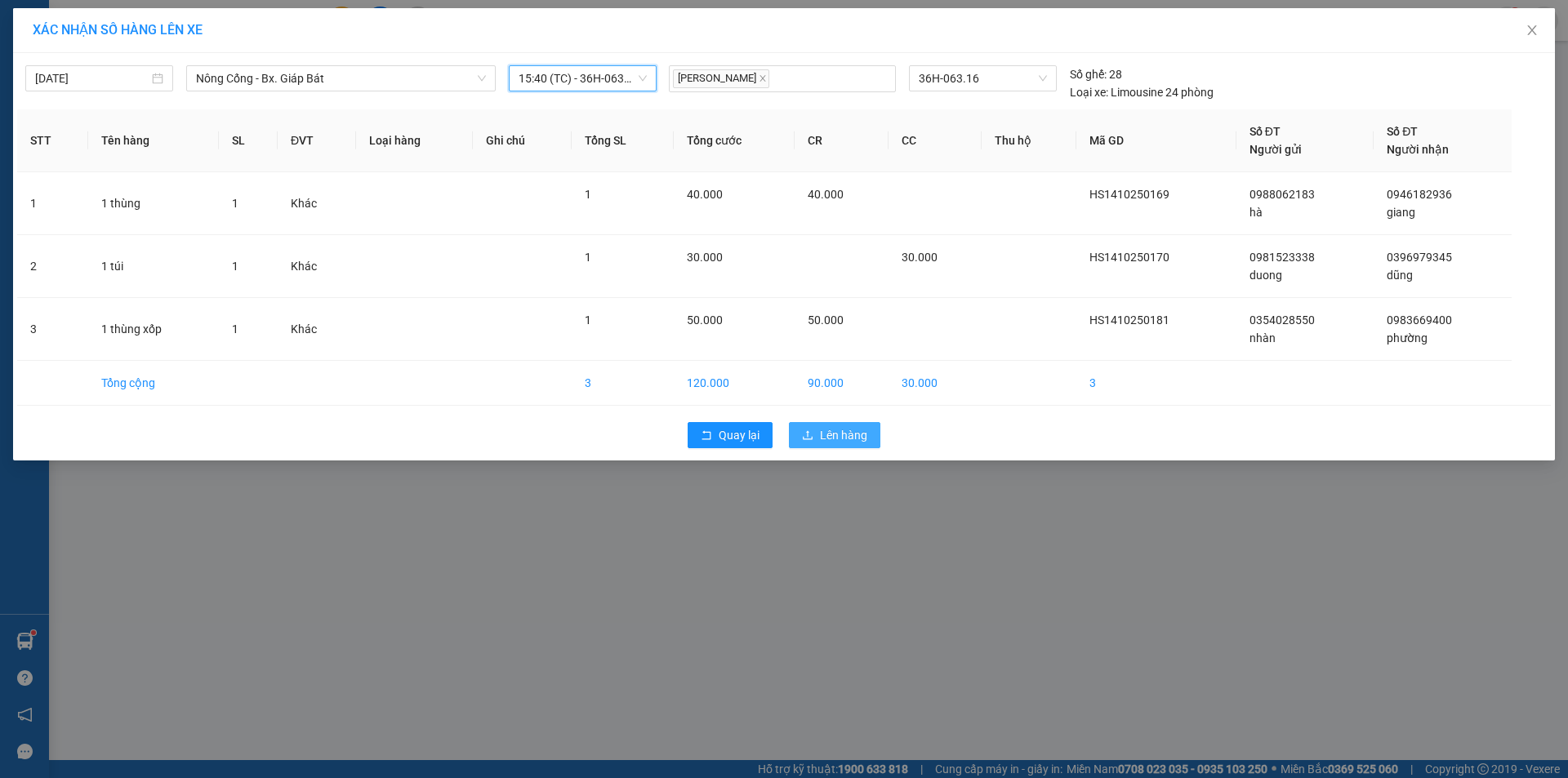
click at [842, 433] on span "Lên hàng" at bounding box center [843, 435] width 47 height 18
